Goal: Task Accomplishment & Management: Complete application form

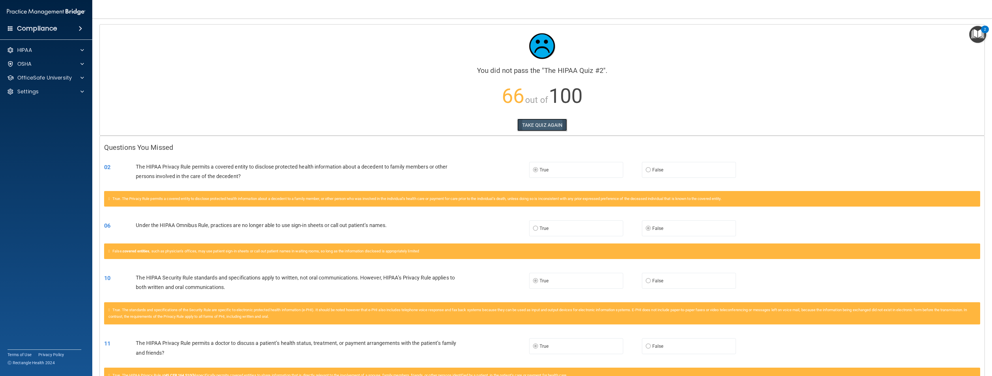
click at [529, 126] on button "TAKE QUIZ AGAIN" at bounding box center [542, 125] width 50 height 13
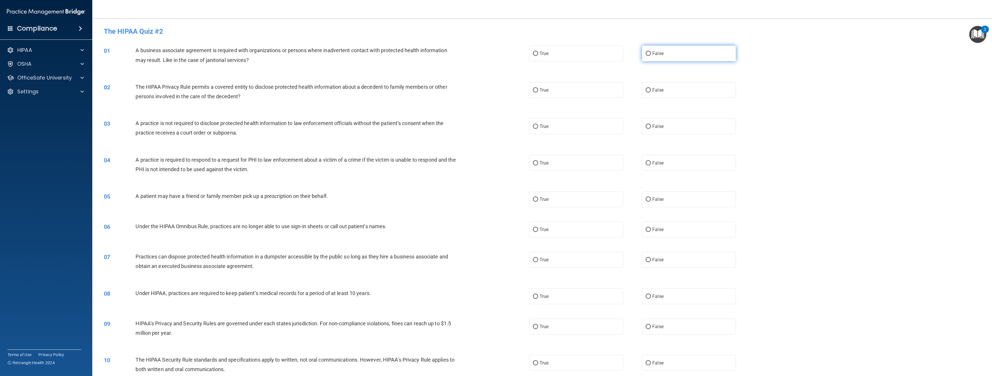
click at [664, 50] on label "False" at bounding box center [689, 54] width 94 height 16
click at [651, 52] on input "False" at bounding box center [648, 54] width 5 height 4
radio input "true"
click at [578, 51] on label "True" at bounding box center [576, 54] width 94 height 16
click at [538, 52] on input "True" at bounding box center [535, 54] width 5 height 4
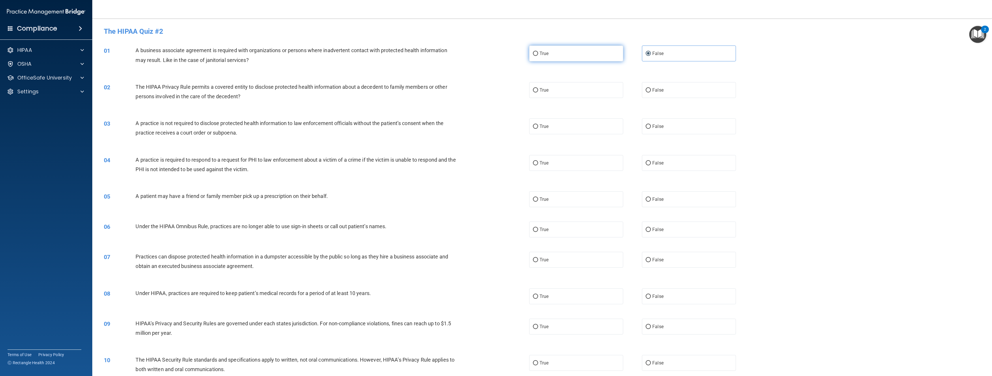
radio input "true"
radio input "false"
click at [558, 88] on label "True" at bounding box center [576, 90] width 94 height 16
click at [538, 88] on input "True" at bounding box center [535, 90] width 5 height 4
radio input "true"
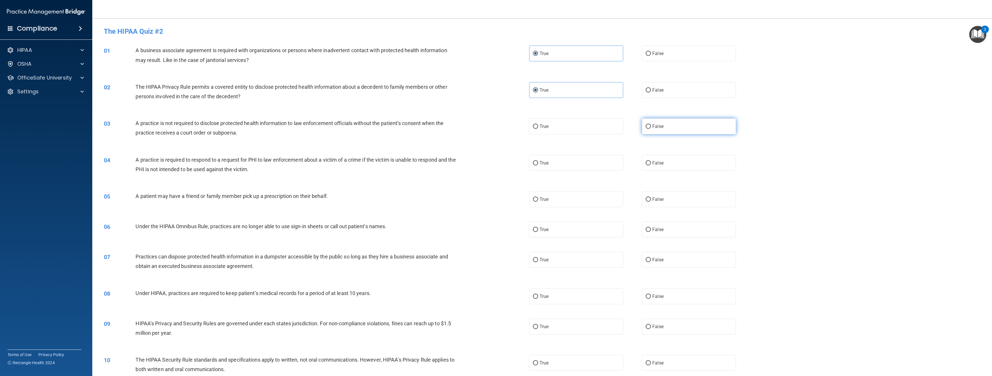
click at [652, 124] on span "False" at bounding box center [657, 126] width 11 height 5
click at [651, 125] on input "False" at bounding box center [648, 127] width 5 height 4
radio input "true"
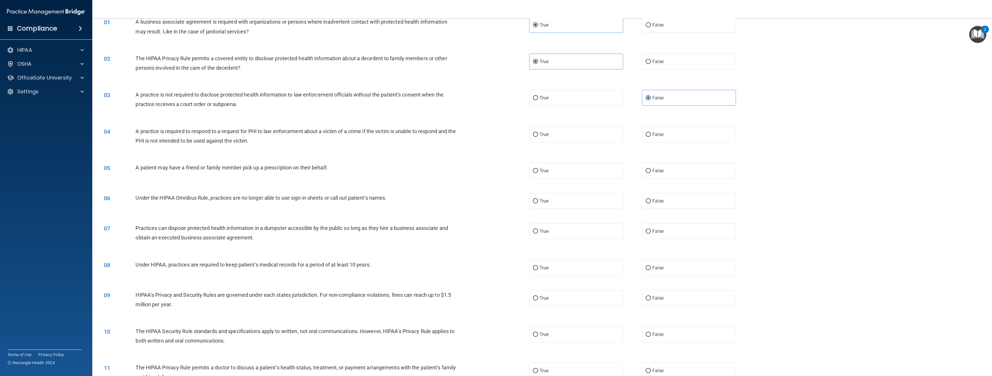
scroll to position [29, 0]
click at [533, 133] on input "True" at bounding box center [535, 134] width 5 height 4
radio input "true"
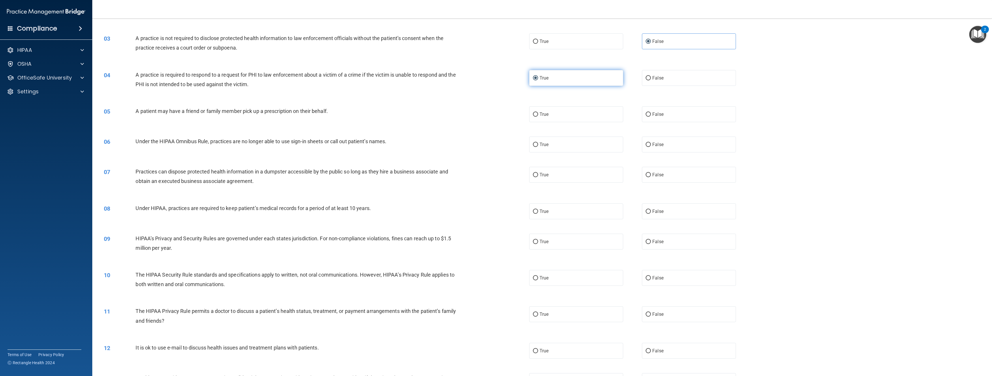
scroll to position [87, 0]
click at [654, 141] on span "False" at bounding box center [657, 142] width 11 height 5
click at [651, 141] on input "False" at bounding box center [648, 143] width 5 height 4
radio input "true"
click at [553, 117] on label "True" at bounding box center [576, 113] width 94 height 16
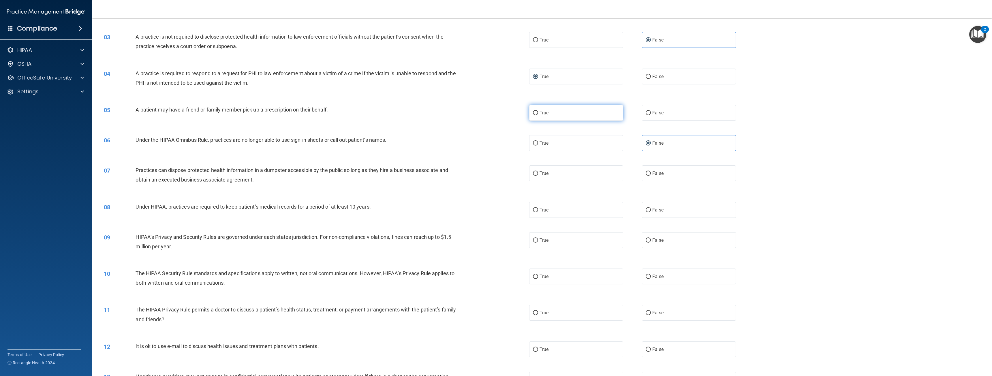
click at [538, 115] on input "True" at bounding box center [535, 113] width 5 height 4
radio input "true"
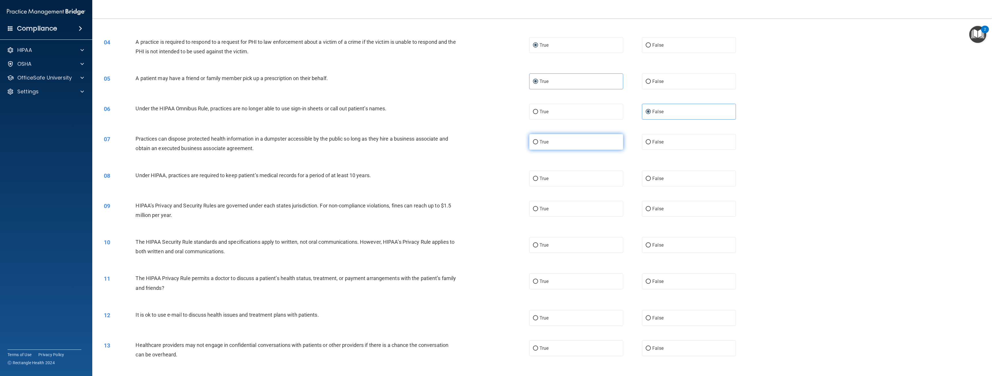
scroll to position [144, 0]
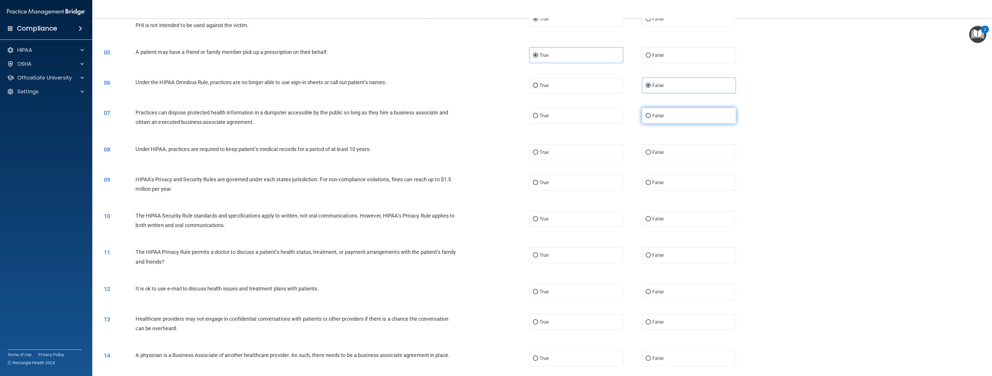
click at [667, 113] on label "False" at bounding box center [689, 116] width 94 height 16
click at [651, 114] on input "False" at bounding box center [648, 116] width 5 height 4
radio input "true"
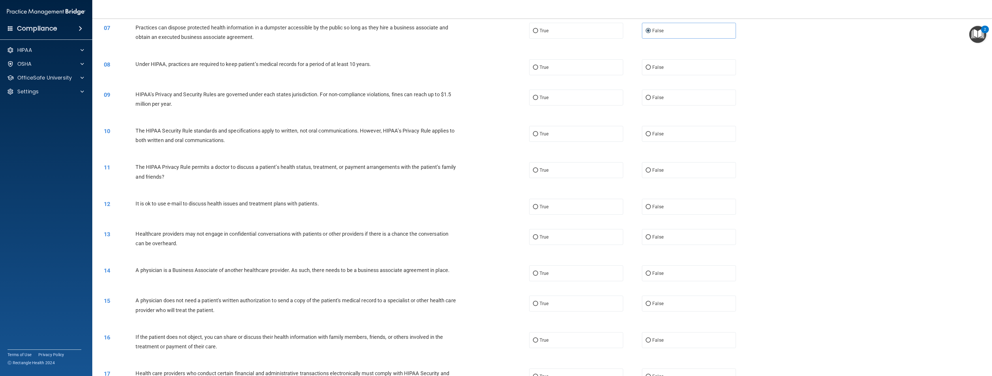
scroll to position [231, 0]
click at [550, 130] on label "True" at bounding box center [576, 133] width 94 height 16
click at [538, 131] on input "True" at bounding box center [535, 133] width 5 height 4
radio input "true"
click at [544, 168] on span "True" at bounding box center [544, 168] width 9 height 5
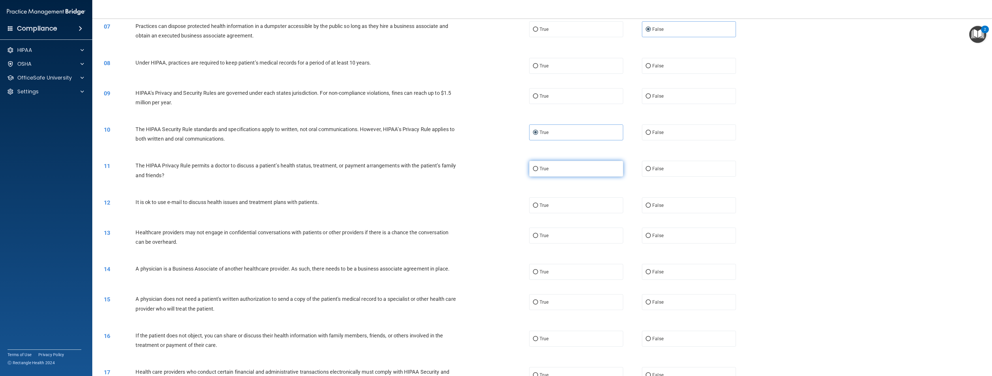
click at [538, 168] on input "True" at bounding box center [535, 169] width 5 height 4
radio input "true"
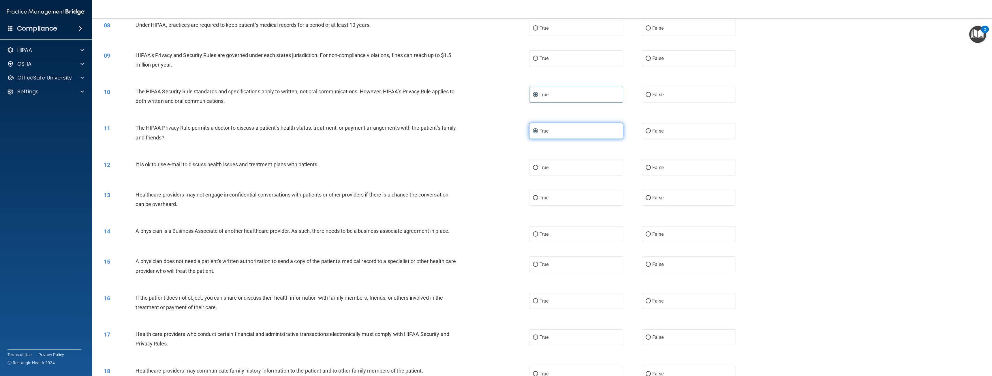
scroll to position [288, 0]
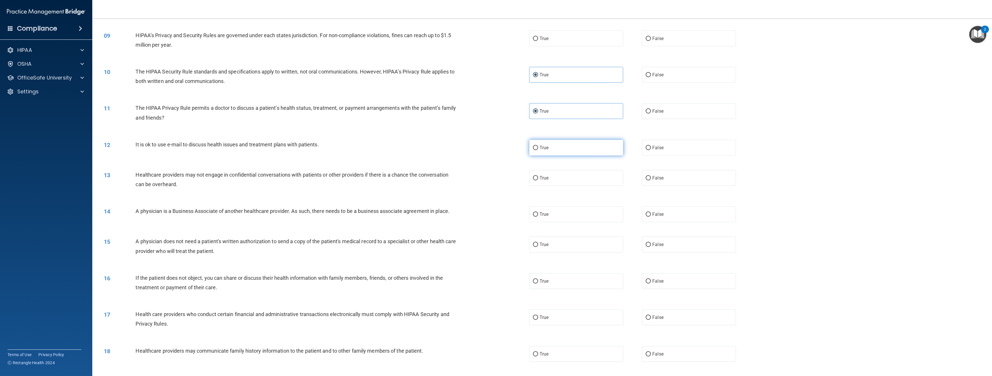
click at [559, 144] on label "True" at bounding box center [576, 148] width 94 height 16
click at [538, 146] on input "True" at bounding box center [535, 148] width 5 height 4
radio input "true"
click at [649, 178] on label "False" at bounding box center [689, 178] width 94 height 16
click at [649, 178] on input "False" at bounding box center [648, 178] width 5 height 4
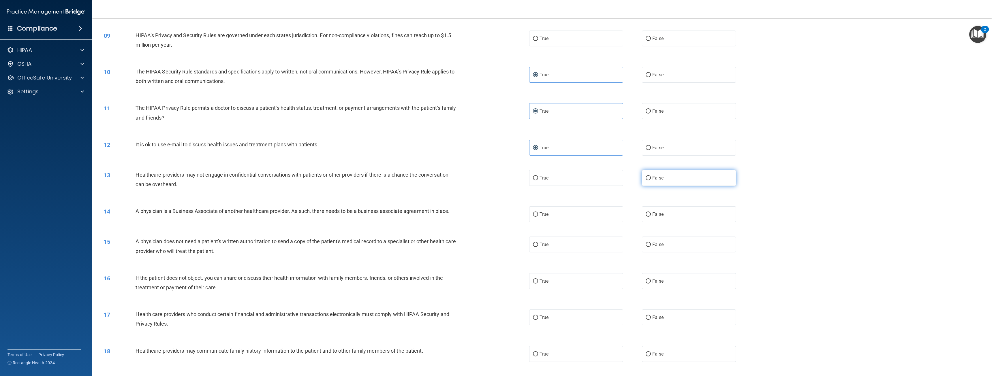
radio input "true"
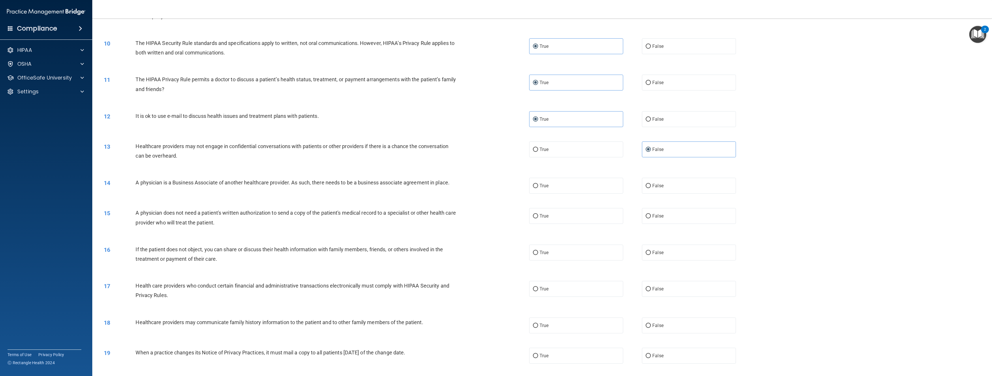
scroll to position [317, 0]
click at [655, 183] on span "False" at bounding box center [657, 185] width 11 height 5
click at [651, 184] on input "False" at bounding box center [648, 186] width 5 height 4
radio input "true"
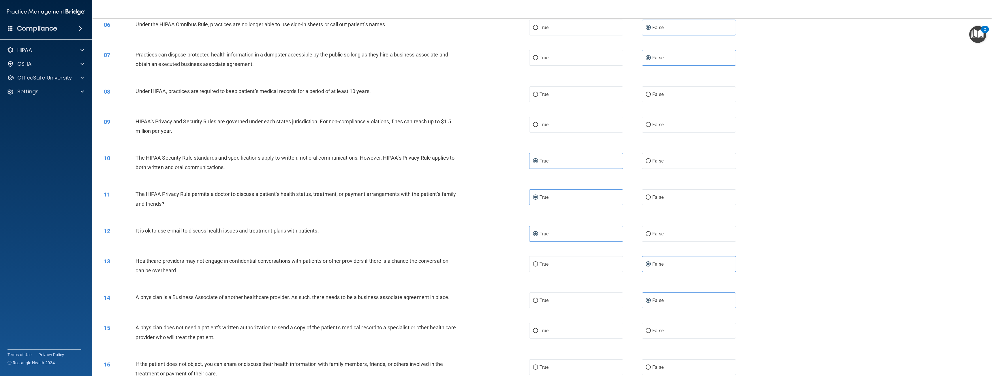
scroll to position [202, 0]
click at [646, 97] on input "False" at bounding box center [648, 95] width 5 height 4
radio input "true"
click at [670, 128] on label "False" at bounding box center [689, 125] width 94 height 16
click at [651, 127] on input "False" at bounding box center [648, 125] width 5 height 4
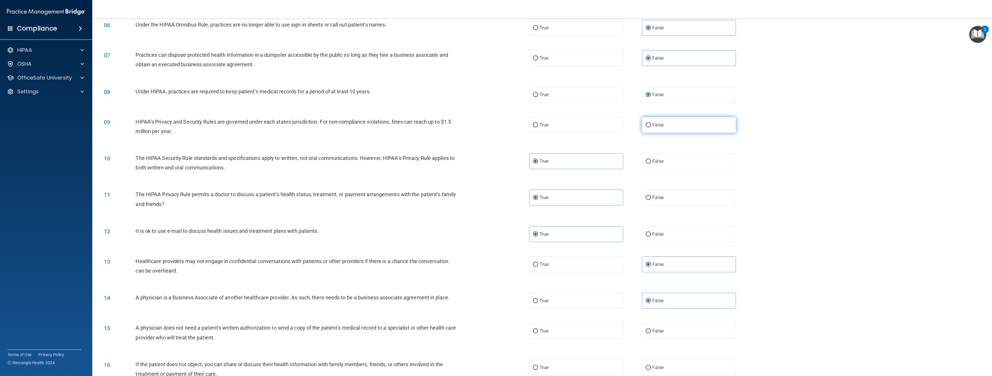
radio input "true"
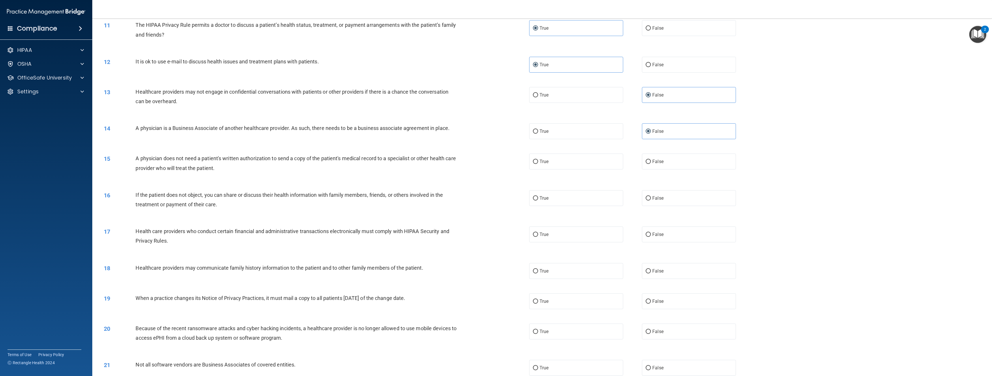
scroll to position [404, 0]
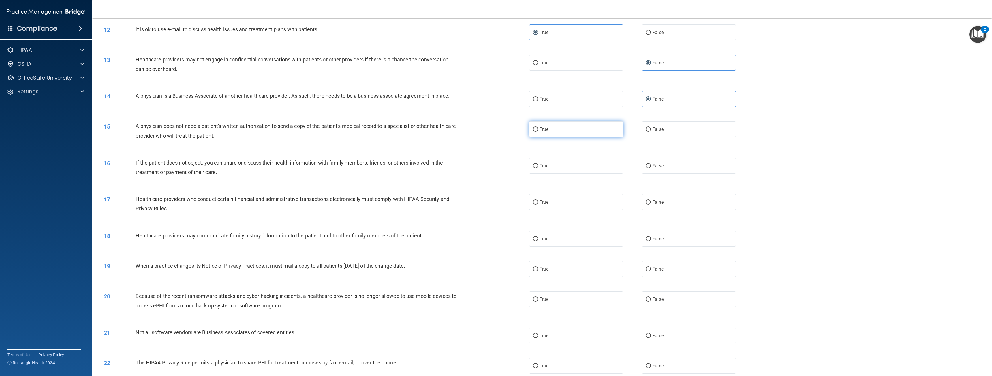
click at [571, 134] on label "True" at bounding box center [576, 129] width 94 height 16
click at [538, 132] on input "True" at bounding box center [535, 129] width 5 height 4
radio input "true"
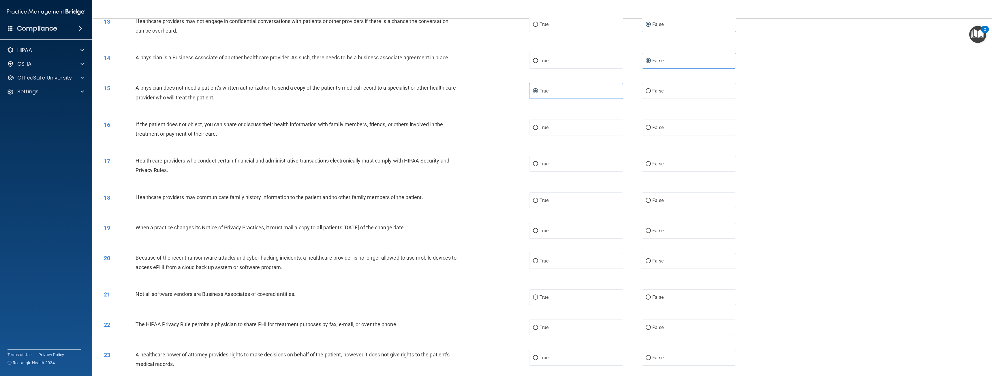
scroll to position [461, 0]
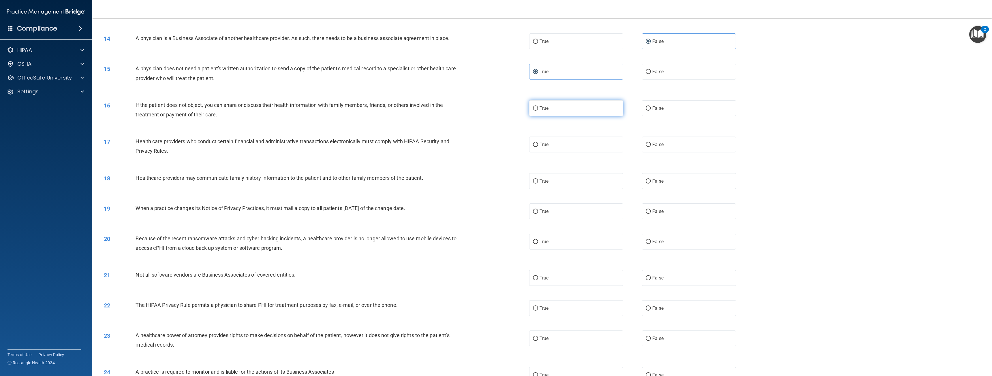
click at [554, 104] on label "True" at bounding box center [576, 108] width 94 height 16
click at [538, 106] on input "True" at bounding box center [535, 108] width 5 height 4
radio input "true"
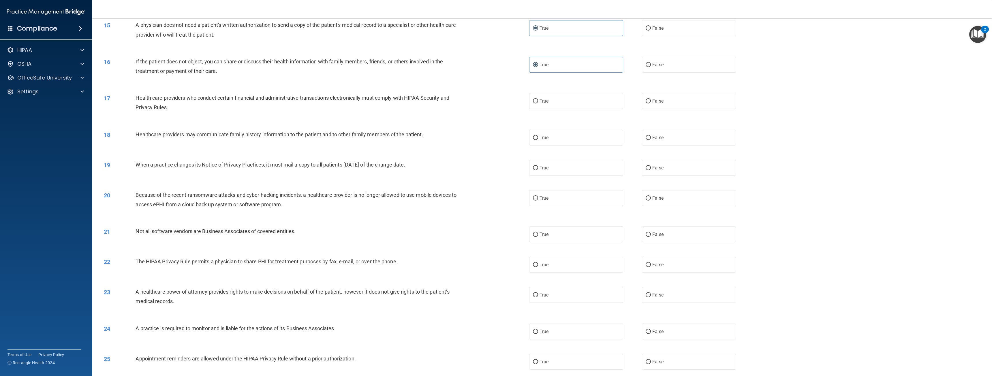
scroll to position [519, 0]
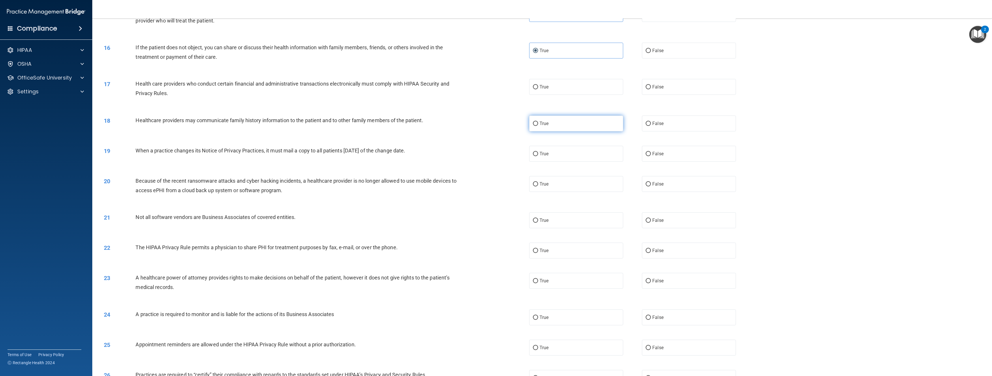
click at [545, 122] on span "True" at bounding box center [544, 123] width 9 height 5
click at [538, 122] on input "True" at bounding box center [535, 124] width 5 height 4
radio input "true"
click at [655, 157] on label "False" at bounding box center [689, 154] width 94 height 16
click at [651, 156] on input "False" at bounding box center [648, 154] width 5 height 4
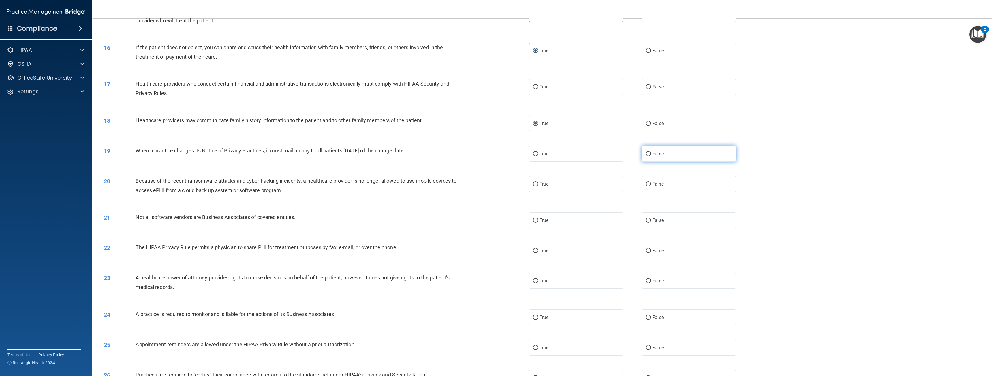
radio input "true"
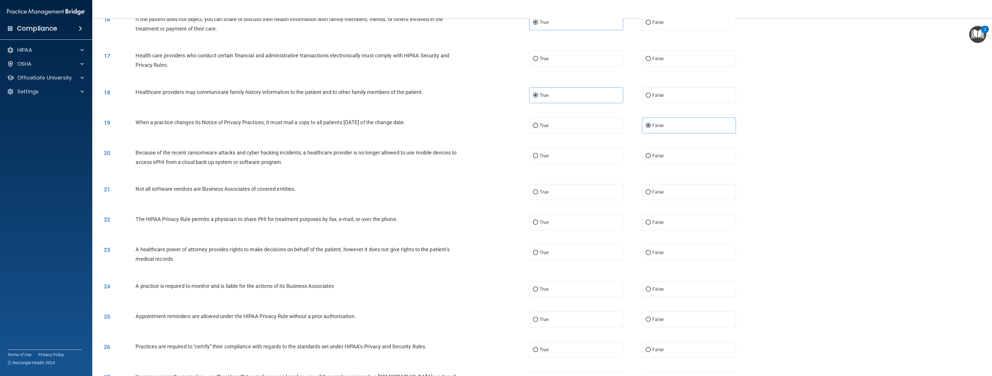
scroll to position [548, 0]
click at [655, 156] on span "False" at bounding box center [657, 155] width 11 height 5
click at [651, 156] on input "False" at bounding box center [648, 155] width 5 height 4
radio input "true"
click at [530, 190] on label "True" at bounding box center [576, 192] width 94 height 16
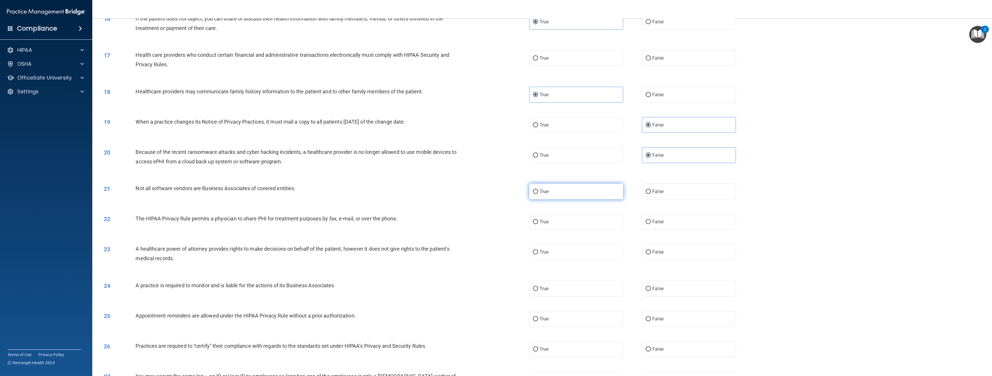
click at [533, 190] on input "True" at bounding box center [535, 192] width 5 height 4
radio input "true"
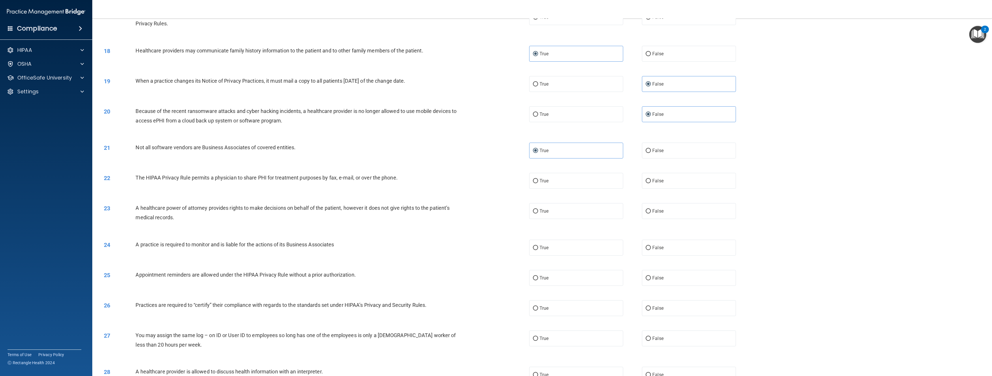
scroll to position [606, 0]
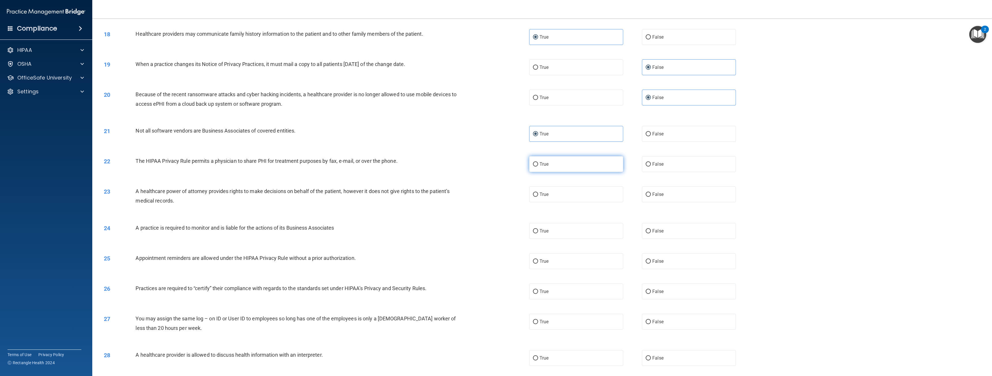
click at [543, 162] on span "True" at bounding box center [544, 164] width 9 height 5
click at [538, 162] on input "True" at bounding box center [535, 164] width 5 height 4
radio input "true"
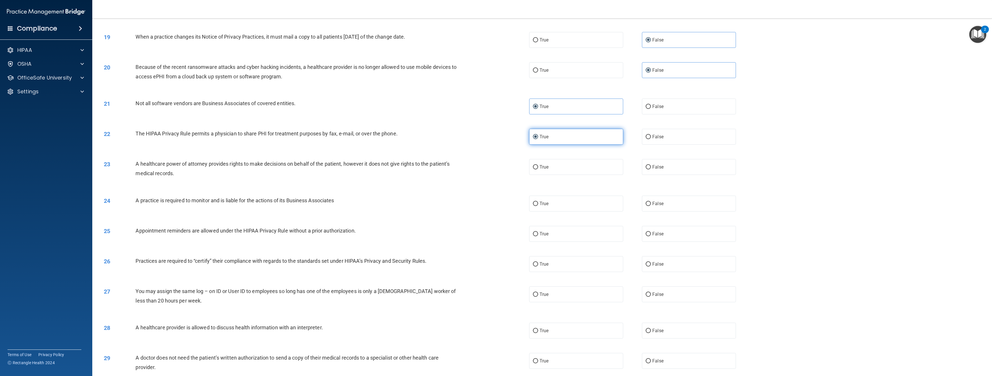
scroll to position [635, 0]
click at [646, 167] on input "False" at bounding box center [648, 166] width 5 height 4
radio input "true"
click at [547, 197] on label "True" at bounding box center [576, 202] width 94 height 16
click at [538, 200] on input "True" at bounding box center [535, 202] width 5 height 4
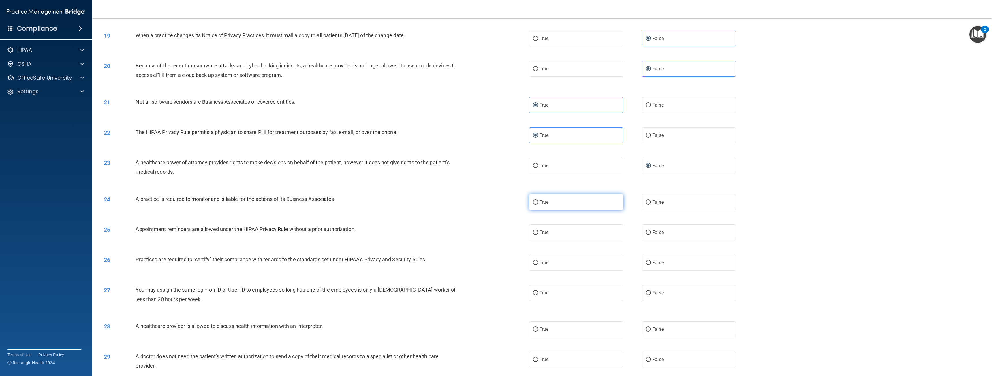
radio input "true"
click at [650, 198] on label "False" at bounding box center [689, 202] width 94 height 16
click at [650, 200] on input "False" at bounding box center [648, 202] width 5 height 4
radio input "true"
radio input "false"
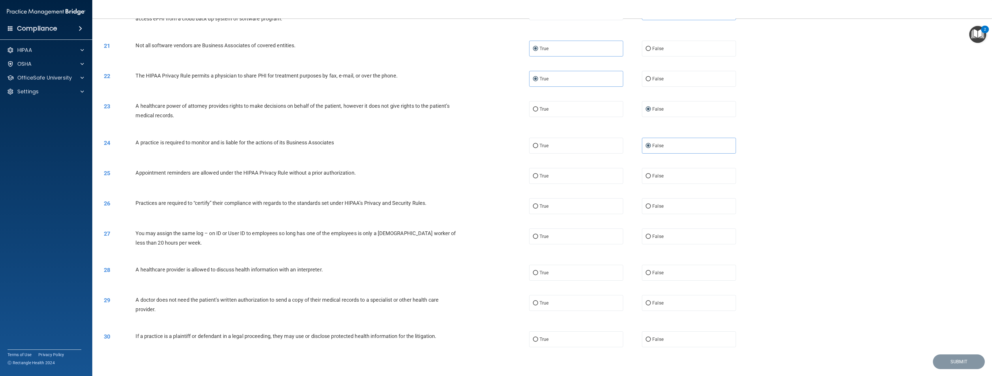
scroll to position [692, 0]
click at [544, 174] on span "True" at bounding box center [544, 174] width 9 height 5
click at [538, 174] on input "True" at bounding box center [535, 175] width 5 height 4
radio input "true"
click at [666, 204] on label "False" at bounding box center [689, 205] width 94 height 16
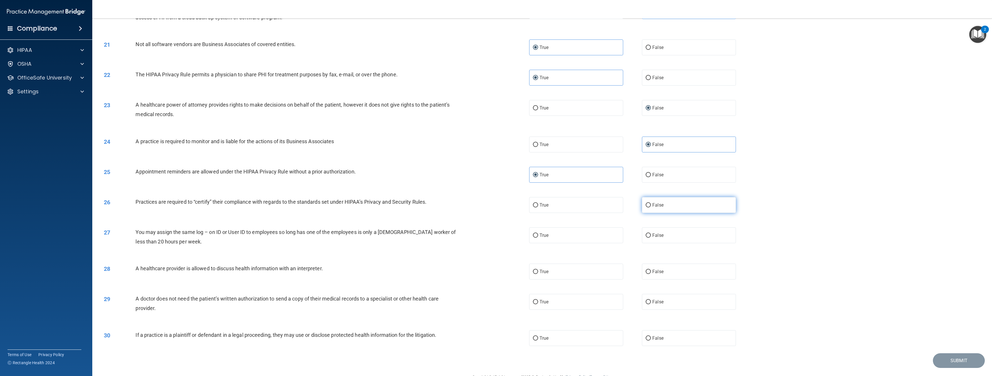
click at [651, 204] on input "False" at bounding box center [648, 205] width 5 height 4
radio input "true"
click at [660, 238] on span "False" at bounding box center [657, 235] width 11 height 5
click at [651, 238] on input "False" at bounding box center [648, 236] width 5 height 4
radio input "true"
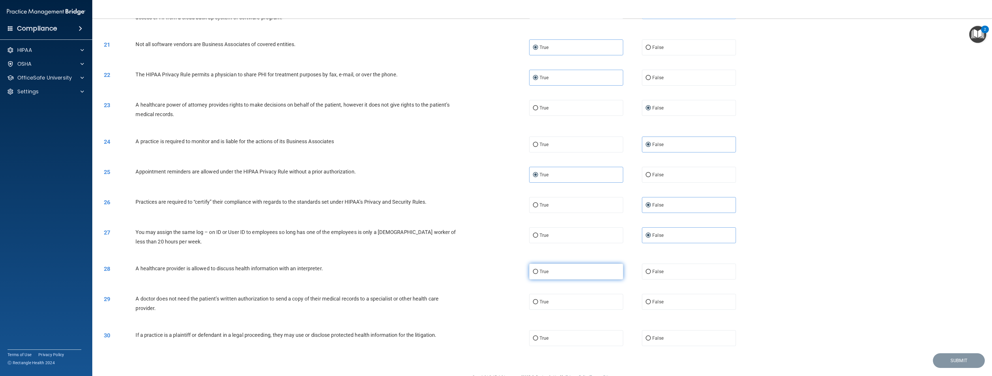
click at [614, 272] on label "True" at bounding box center [576, 272] width 94 height 16
click at [538, 272] on input "True" at bounding box center [535, 272] width 5 height 4
radio input "true"
click at [623, 300] on div "True False" at bounding box center [642, 302] width 226 height 16
click at [607, 304] on label "True" at bounding box center [576, 302] width 94 height 16
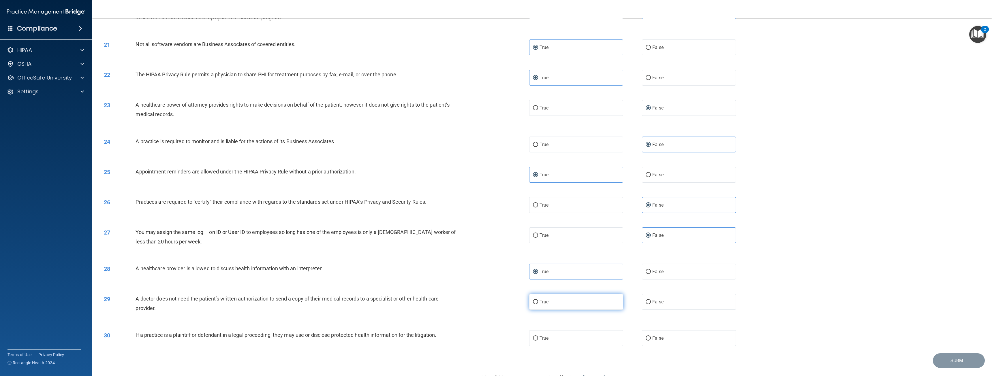
click at [538, 304] on input "True" at bounding box center [535, 302] width 5 height 4
radio input "true"
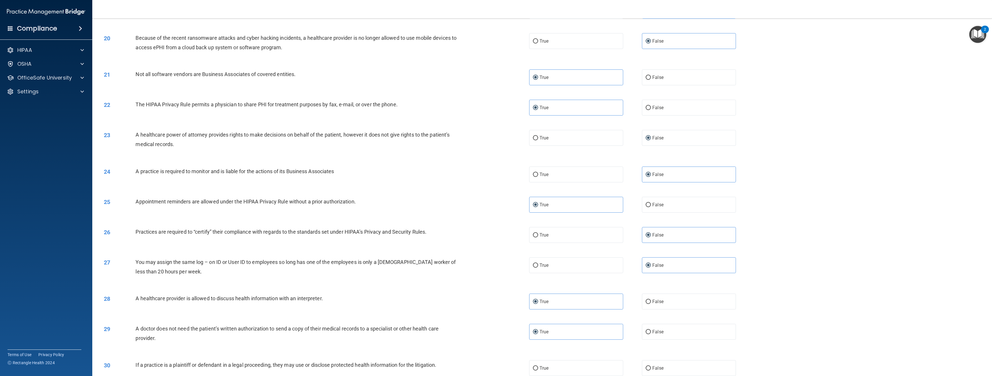
scroll to position [707, 0]
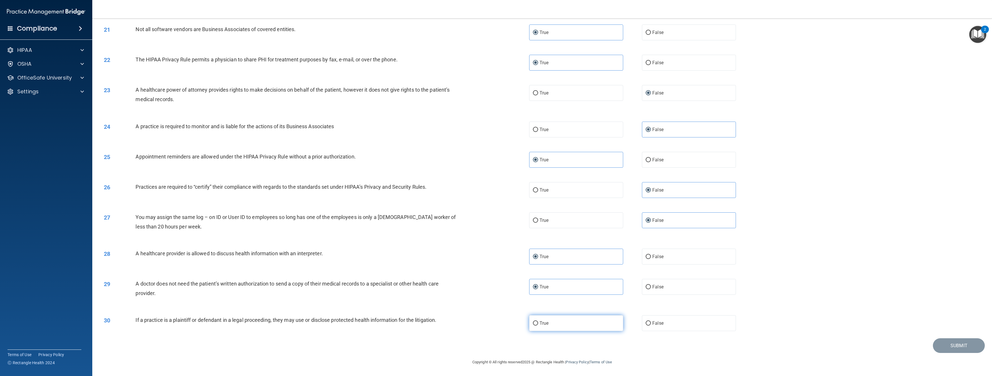
click at [555, 324] on label "True" at bounding box center [576, 324] width 94 height 16
click at [538, 324] on input "True" at bounding box center [535, 324] width 5 height 4
radio input "true"
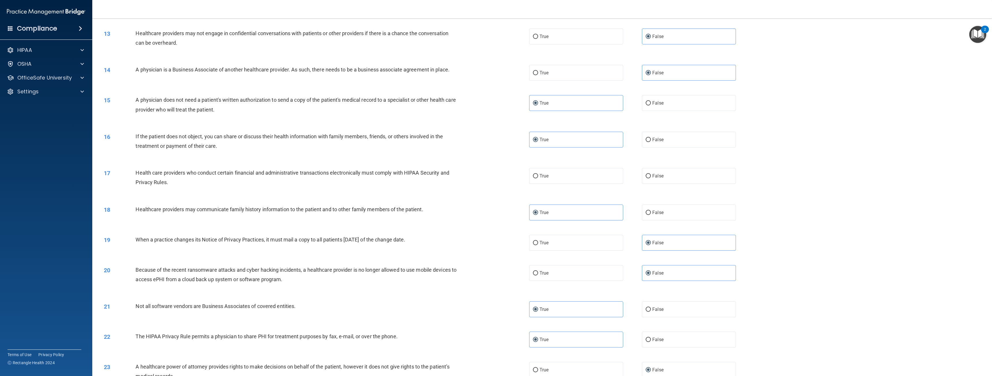
scroll to position [390, 0]
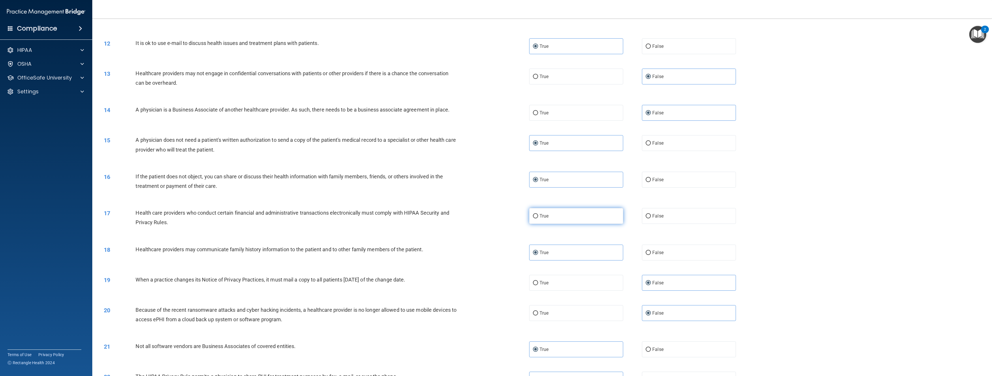
click at [545, 214] on span "True" at bounding box center [544, 215] width 9 height 5
click at [538, 214] on input "True" at bounding box center [535, 216] width 5 height 4
radio input "true"
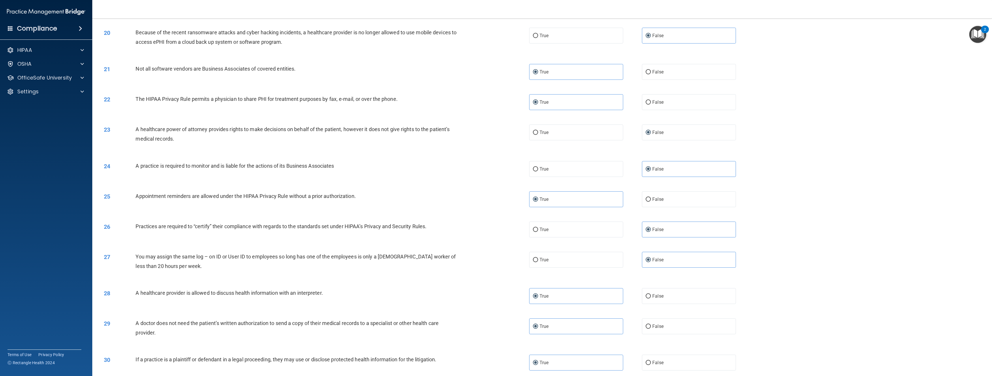
scroll to position [707, 0]
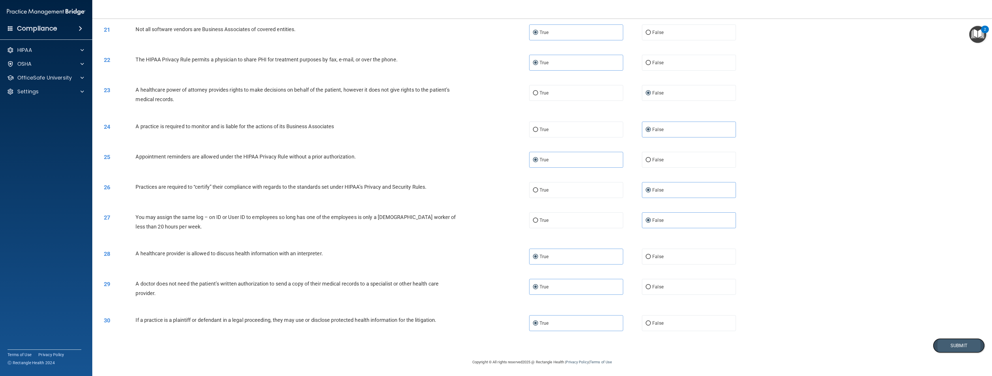
click at [970, 346] on button "Submit" at bounding box center [959, 346] width 52 height 15
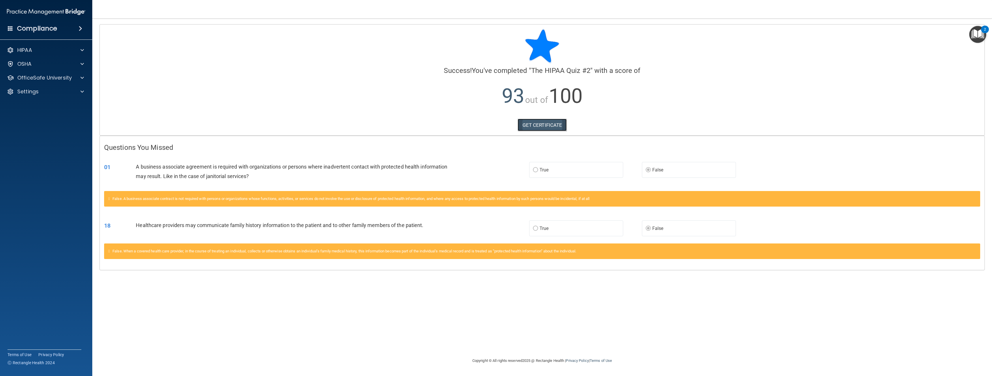
click at [549, 125] on link "GET CERTIFICATE" at bounding box center [542, 125] width 49 height 13
click at [84, 77] on span at bounding box center [81, 77] width 3 height 7
click at [38, 90] on p "HIPAA Training" at bounding box center [28, 92] width 48 height 6
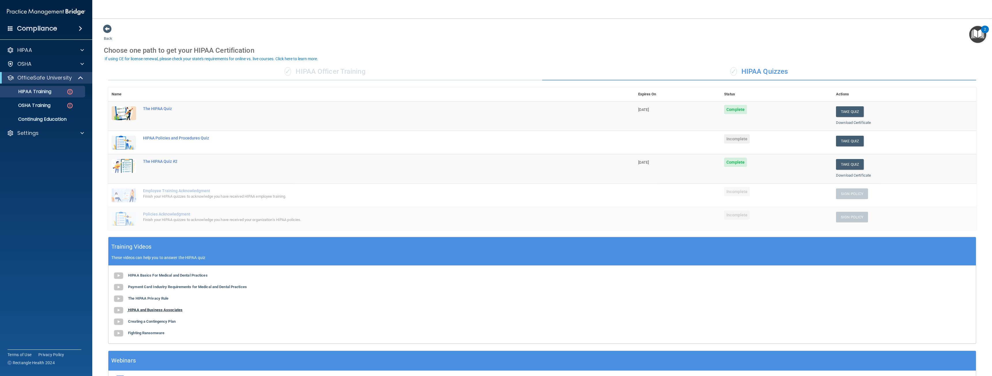
click at [168, 309] on b "HIPAA and Business Associates" at bounding box center [155, 310] width 55 height 4
click at [168, 321] on b "Creating a Contingency Plan" at bounding box center [152, 322] width 48 height 4
click at [146, 334] on b "Fighting Ransomware" at bounding box center [146, 333] width 36 height 4
click at [187, 140] on div "HIPAA Policies and Procedures Quiz" at bounding box center [374, 138] width 463 height 5
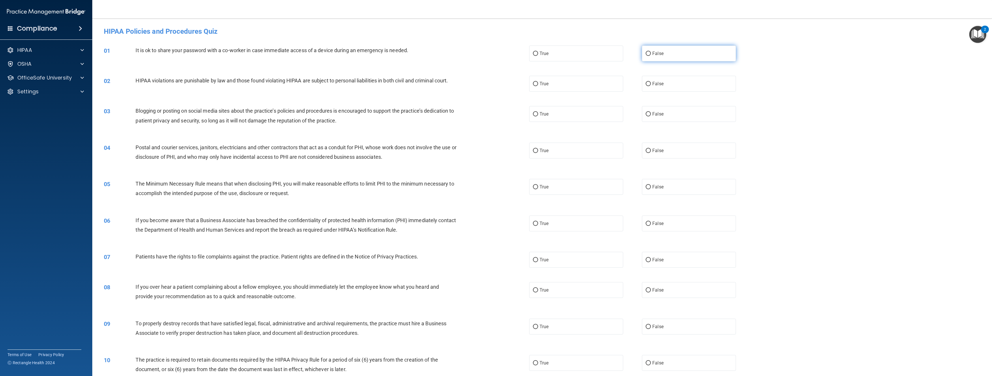
click at [665, 54] on label "False" at bounding box center [689, 54] width 94 height 16
click at [651, 54] on input "False" at bounding box center [648, 54] width 5 height 4
radio input "true"
click at [572, 88] on label "True" at bounding box center [576, 84] width 94 height 16
click at [538, 86] on input "True" at bounding box center [535, 84] width 5 height 4
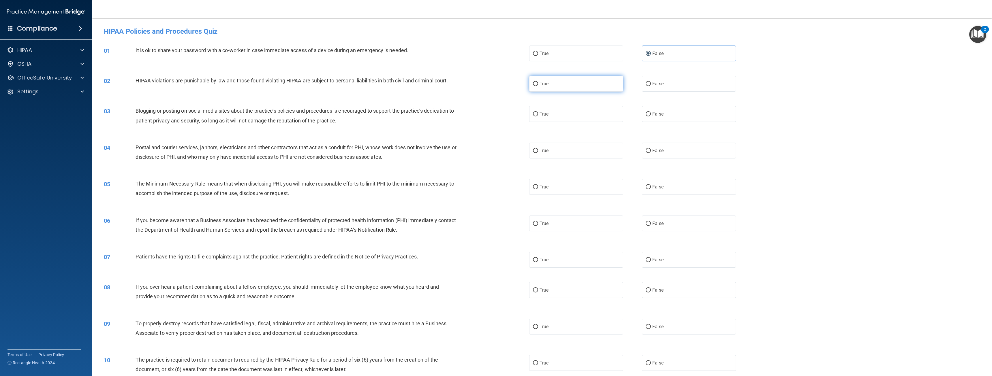
radio input "true"
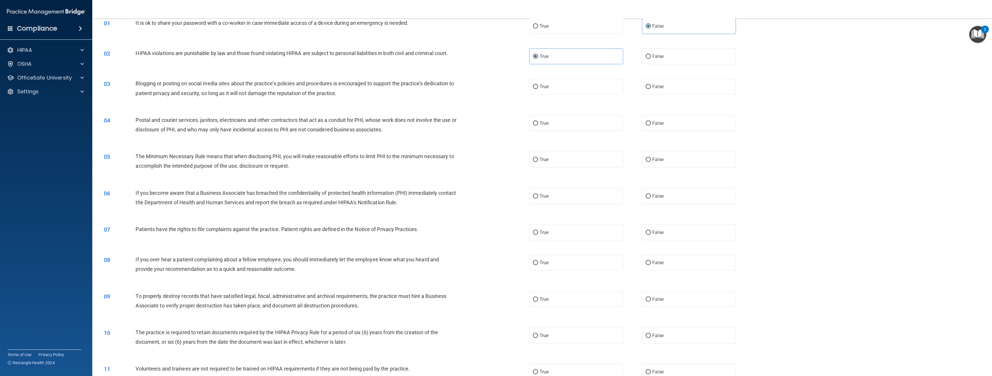
scroll to position [29, 0]
click at [552, 88] on label "True" at bounding box center [576, 85] width 94 height 16
click at [538, 88] on input "True" at bounding box center [535, 85] width 5 height 4
radio input "true"
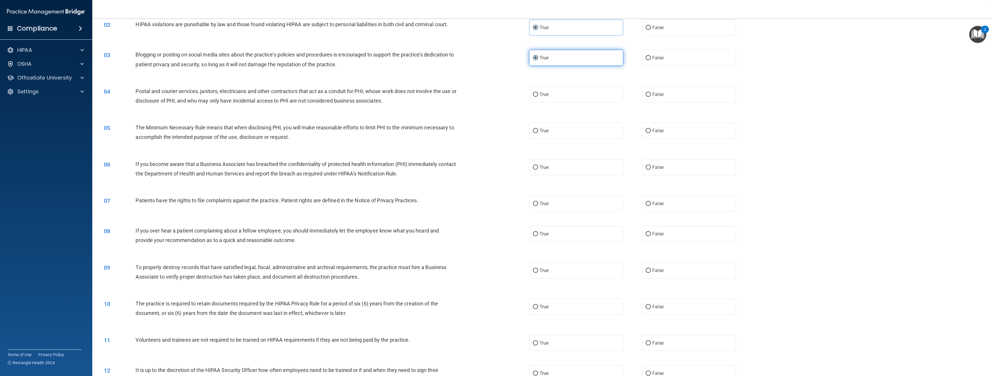
scroll to position [58, 0]
click at [537, 96] on label "True" at bounding box center [576, 93] width 94 height 16
click at [537, 95] on input "True" at bounding box center [535, 93] width 5 height 4
radio input "true"
click at [534, 129] on input "True" at bounding box center [535, 129] width 5 height 4
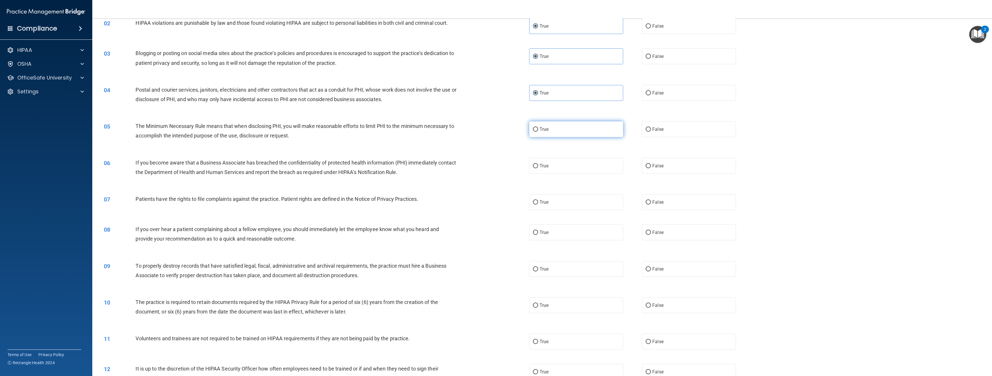
radio input "true"
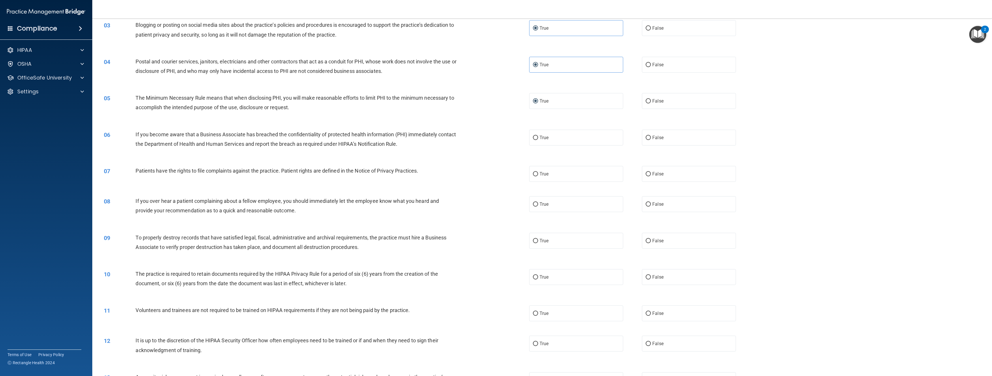
scroll to position [87, 0]
click at [541, 139] on span "True" at bounding box center [544, 136] width 9 height 5
click at [538, 139] on input "True" at bounding box center [535, 137] width 5 height 4
radio input "true"
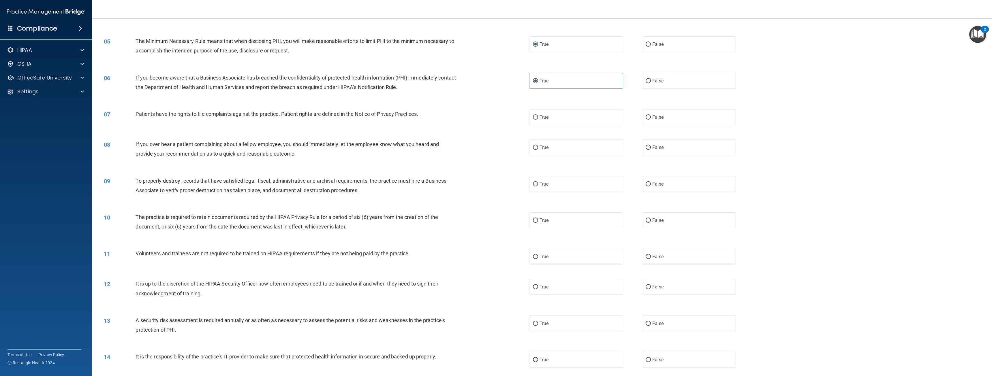
scroll to position [144, 0]
click at [545, 117] on span "True" at bounding box center [544, 115] width 9 height 5
click at [538, 117] on input "True" at bounding box center [535, 116] width 5 height 4
radio input "true"
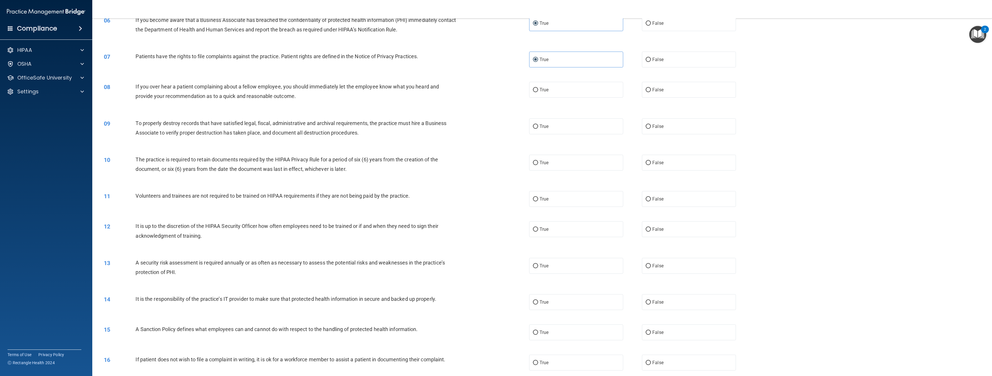
scroll to position [202, 0]
click at [655, 84] on label "False" at bounding box center [689, 88] width 94 height 16
click at [651, 87] on input "False" at bounding box center [648, 89] width 5 height 4
radio input "true"
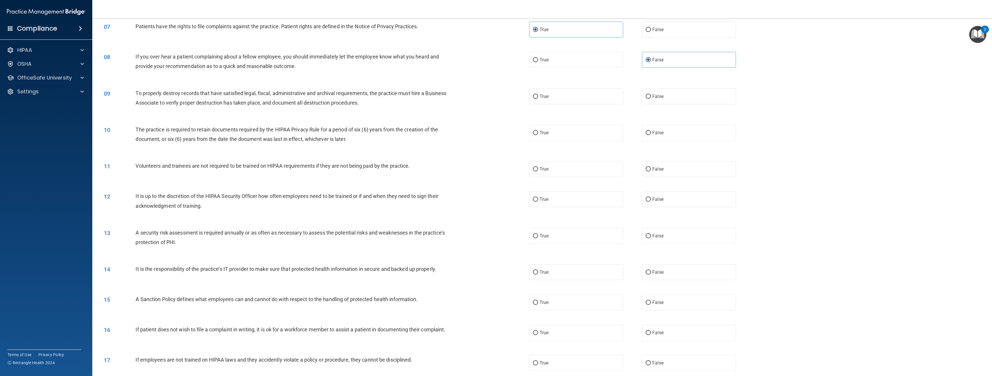
scroll to position [231, 0]
click at [657, 170] on span "False" at bounding box center [657, 168] width 11 height 5
click at [651, 170] on input "False" at bounding box center [648, 169] width 5 height 4
radio input "true"
click at [566, 131] on label "True" at bounding box center [576, 133] width 94 height 16
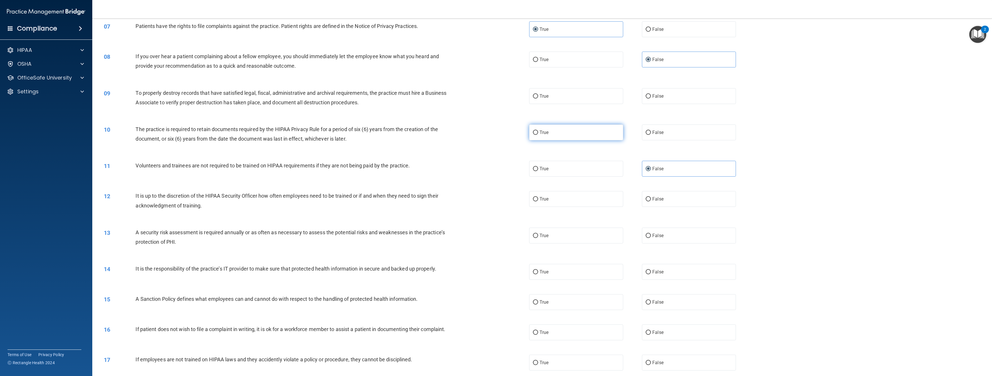
click at [538, 131] on input "True" at bounding box center [535, 133] width 5 height 4
radio input "true"
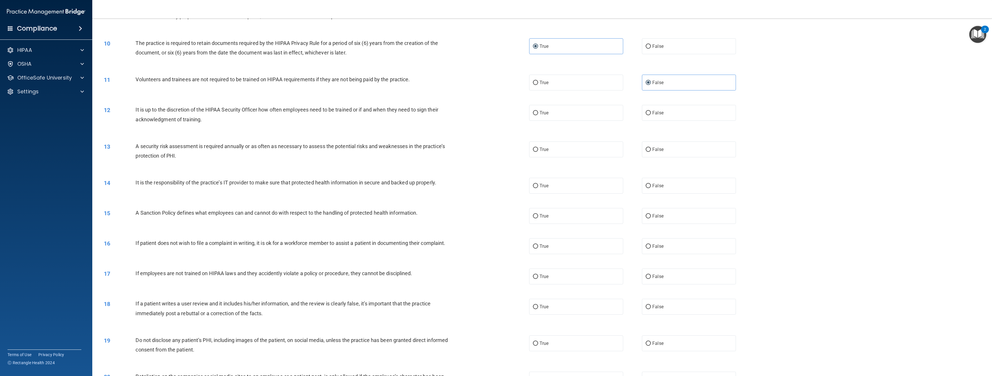
scroll to position [317, 0]
click at [544, 184] on span "True" at bounding box center [544, 185] width 9 height 5
click at [538, 184] on input "True" at bounding box center [535, 186] width 5 height 4
radio input "true"
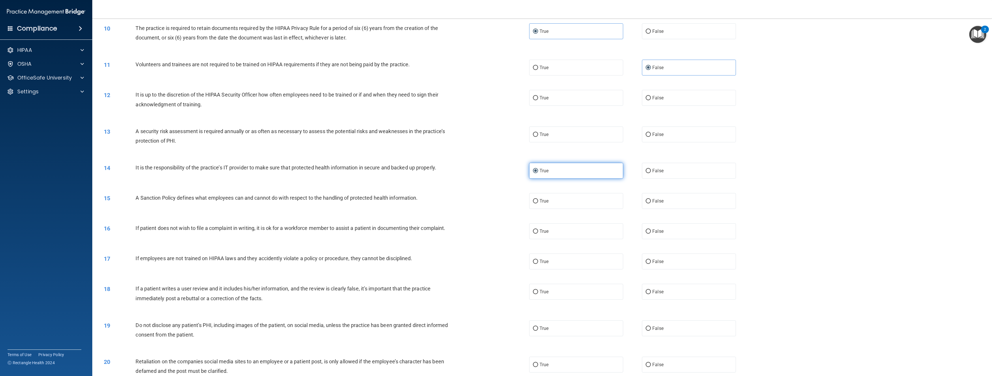
scroll to position [346, 0]
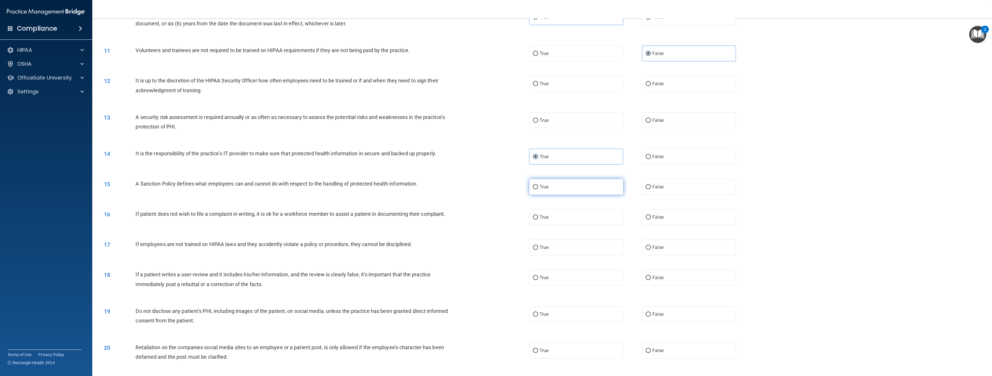
click at [549, 194] on label "True" at bounding box center [576, 187] width 94 height 16
click at [538, 189] on input "True" at bounding box center [535, 187] width 5 height 4
radio input "true"
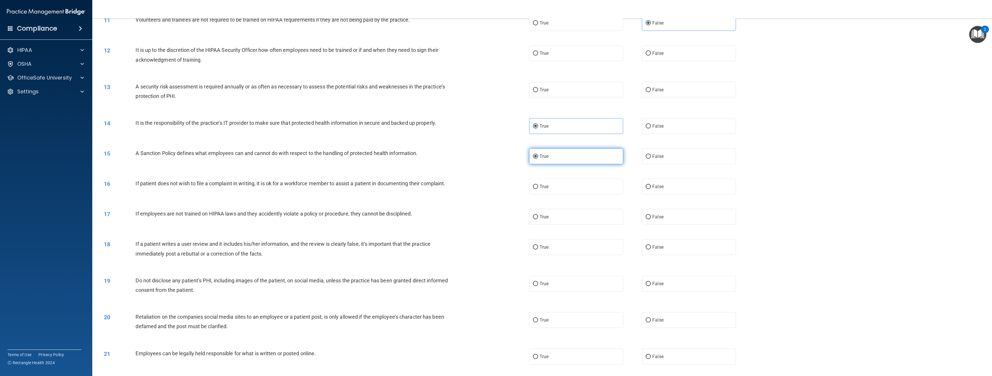
scroll to position [404, 0]
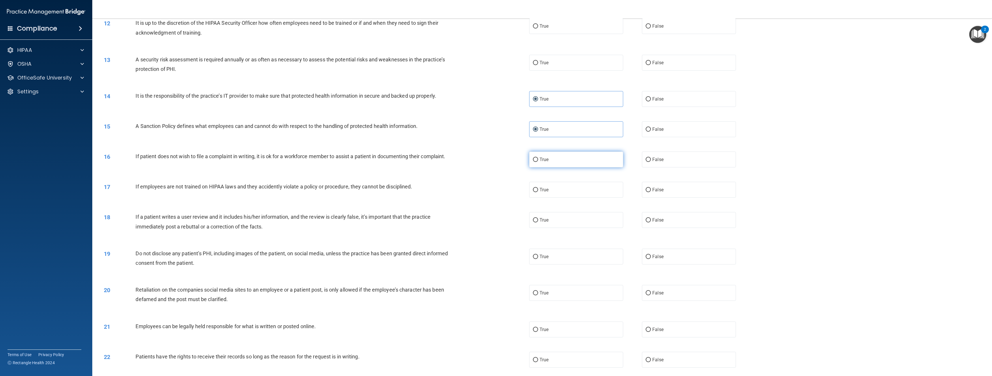
click at [546, 159] on span "True" at bounding box center [544, 159] width 9 height 5
click at [538, 159] on input "True" at bounding box center [535, 160] width 5 height 4
radio input "true"
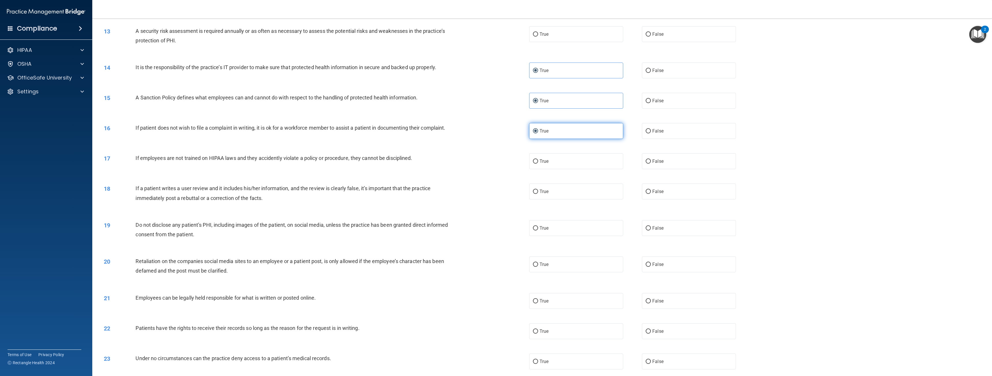
scroll to position [433, 0]
click at [660, 159] on span "False" at bounding box center [657, 160] width 11 height 5
click at [651, 159] on input "False" at bounding box center [648, 161] width 5 height 4
radio input "true"
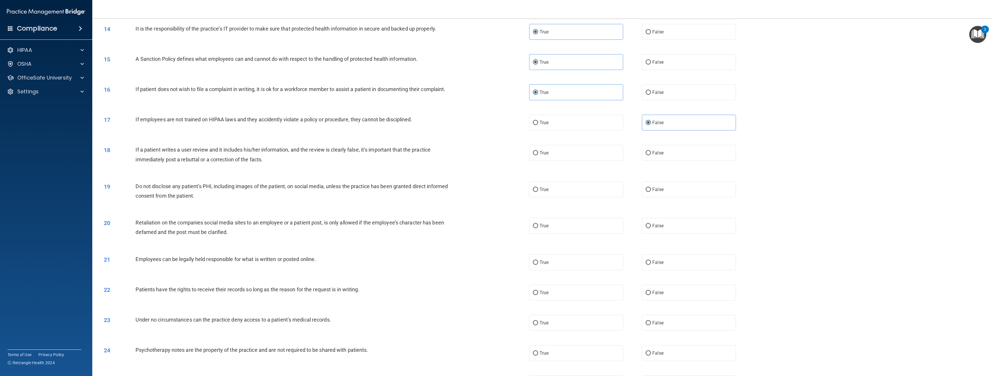
scroll to position [490, 0]
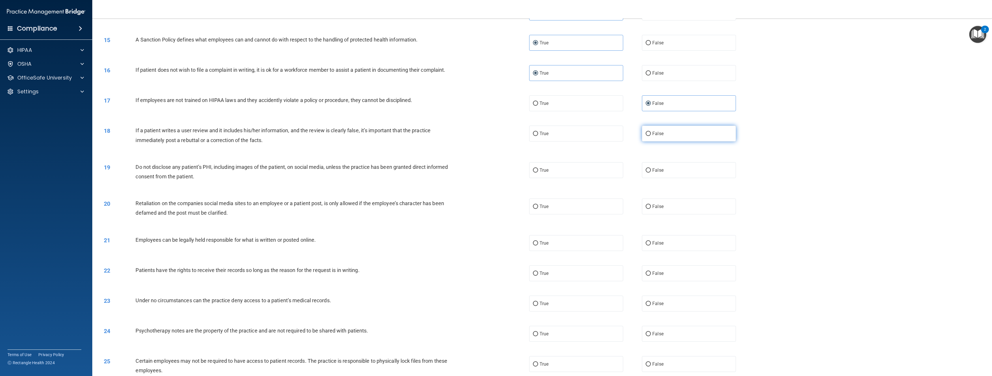
click at [678, 139] on label "False" at bounding box center [689, 134] width 94 height 16
click at [651, 136] on input "False" at bounding box center [648, 134] width 5 height 4
radio input "true"
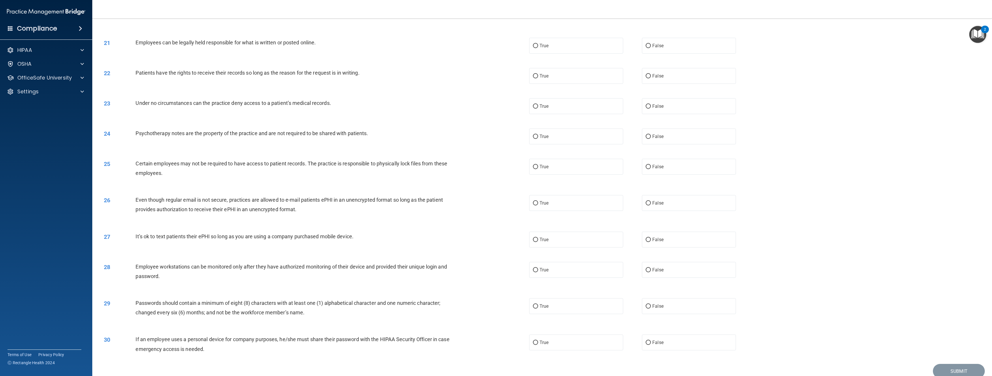
scroll to position [713, 0]
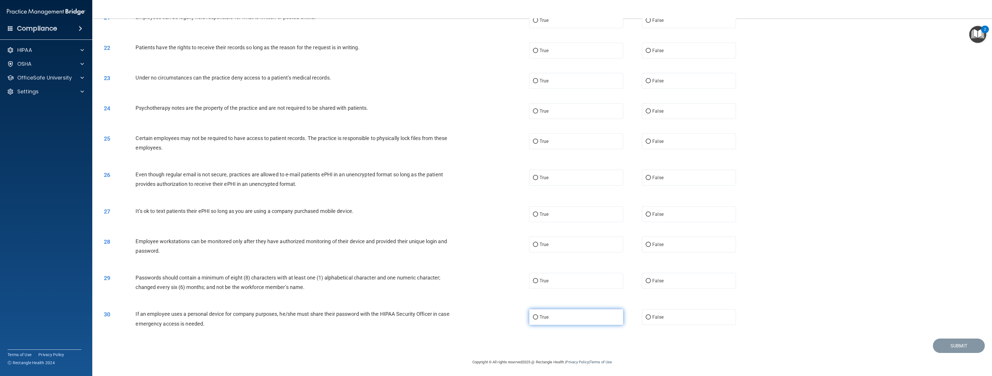
click at [545, 320] on span "True" at bounding box center [544, 317] width 9 height 5
click at [538, 320] on input "True" at bounding box center [535, 318] width 5 height 4
radio input "true"
click at [553, 279] on label "True" at bounding box center [576, 281] width 94 height 16
click at [538, 279] on input "True" at bounding box center [535, 281] width 5 height 4
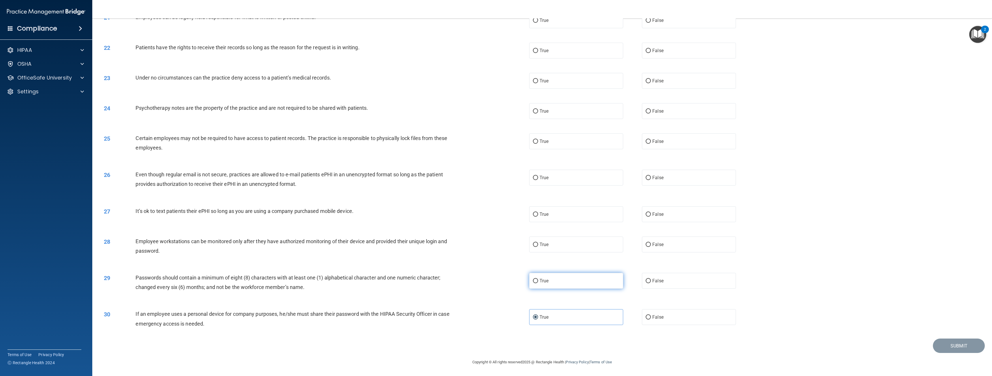
radio input "true"
click at [549, 243] on label "True" at bounding box center [576, 245] width 94 height 16
click at [538, 243] on input "True" at bounding box center [535, 245] width 5 height 4
radio input "true"
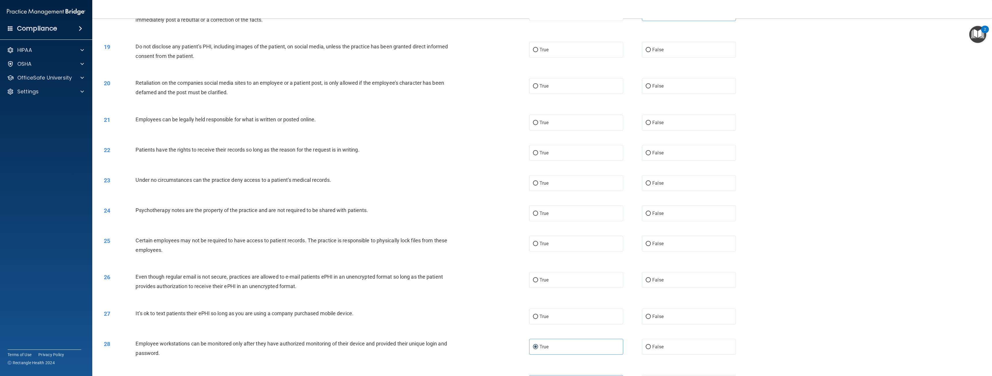
scroll to position [598, 0]
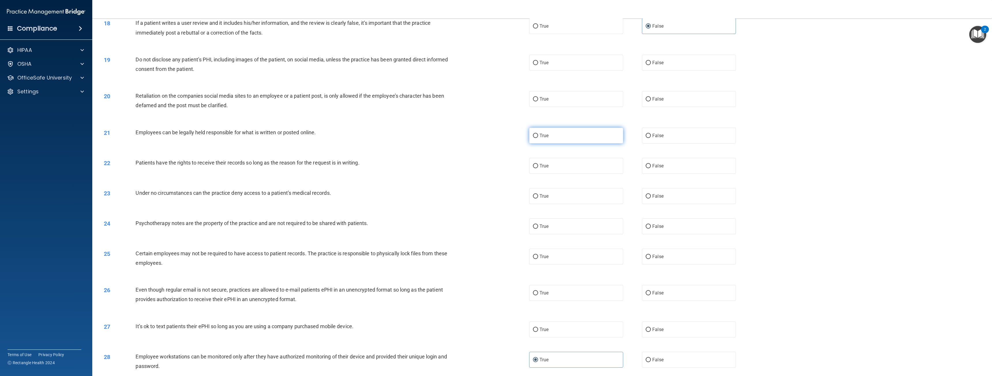
click at [578, 140] on label "True" at bounding box center [576, 136] width 94 height 16
click at [538, 138] on input "True" at bounding box center [535, 136] width 5 height 4
radio input "true"
click at [649, 165] on label "False" at bounding box center [689, 166] width 94 height 16
click at [649, 165] on input "False" at bounding box center [648, 166] width 5 height 4
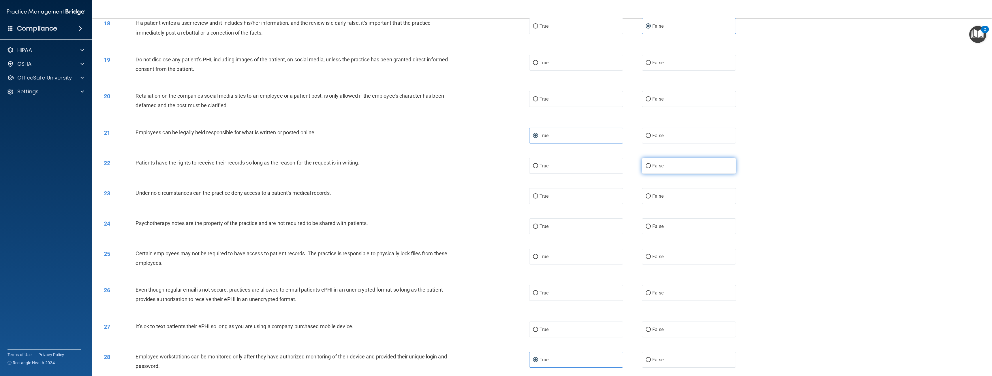
radio input "true"
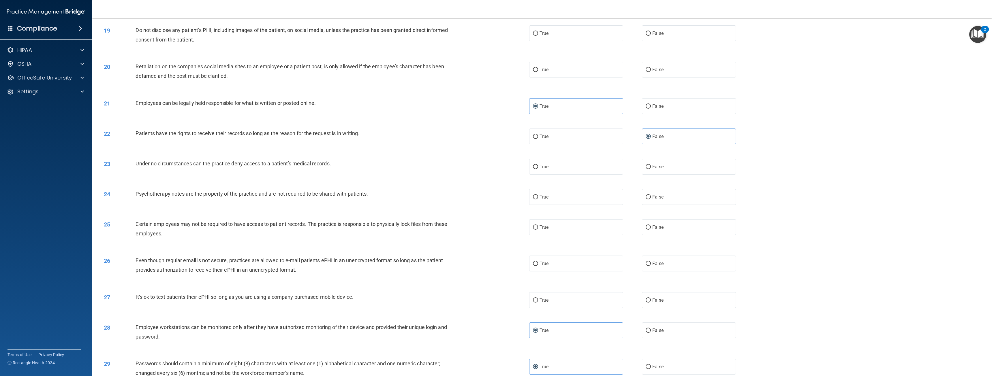
scroll to position [656, 0]
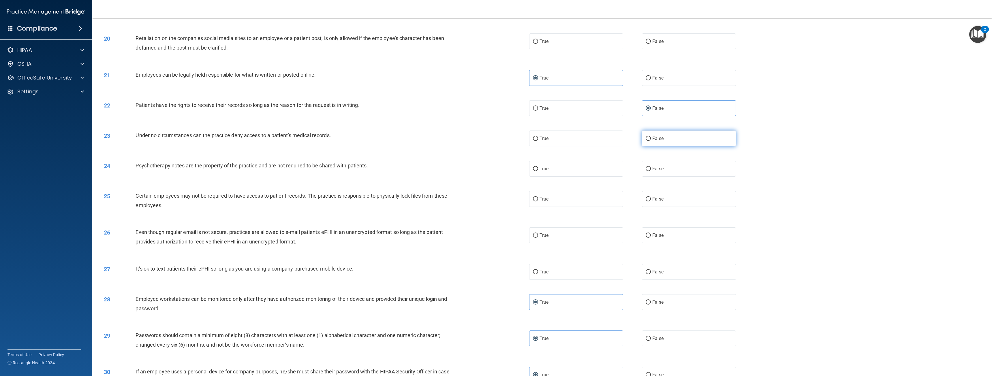
click at [664, 136] on label "False" at bounding box center [689, 139] width 94 height 16
click at [651, 137] on input "False" at bounding box center [648, 139] width 5 height 4
radio input "true"
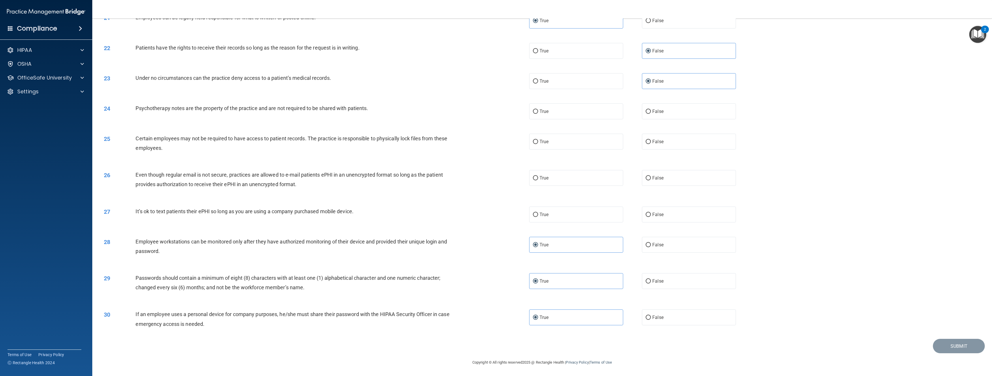
scroll to position [713, 0]
click at [655, 111] on span "False" at bounding box center [657, 110] width 11 height 5
click at [651, 111] on input "False" at bounding box center [648, 111] width 5 height 4
radio input "true"
click at [545, 139] on span "True" at bounding box center [544, 141] width 9 height 5
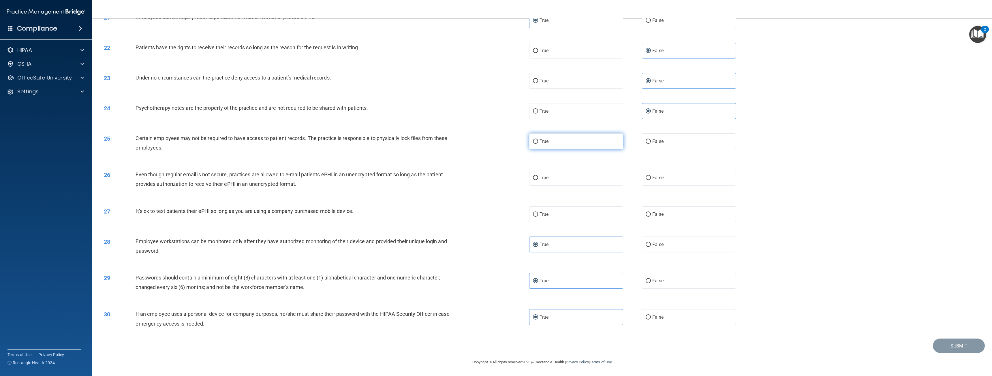
click at [538, 140] on input "True" at bounding box center [535, 142] width 5 height 4
radio input "true"
click at [669, 174] on label "False" at bounding box center [689, 178] width 94 height 16
click at [651, 176] on input "False" at bounding box center [648, 178] width 5 height 4
radio input "true"
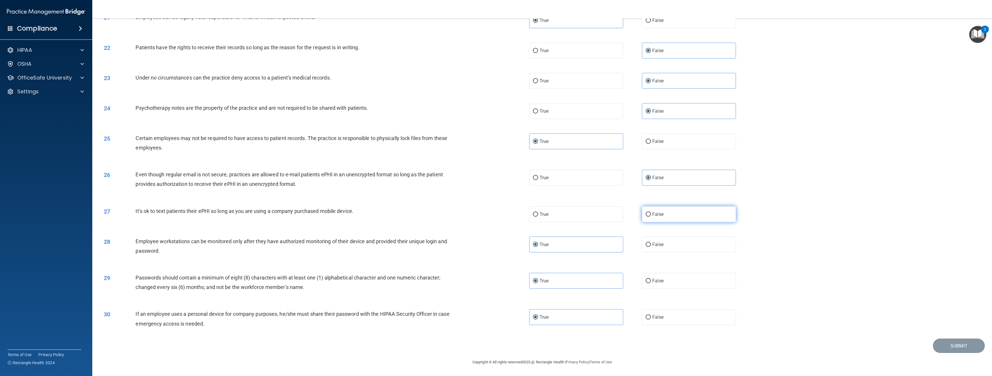
click at [652, 213] on span "False" at bounding box center [657, 214] width 11 height 5
click at [651, 213] on input "False" at bounding box center [648, 215] width 5 height 4
radio input "true"
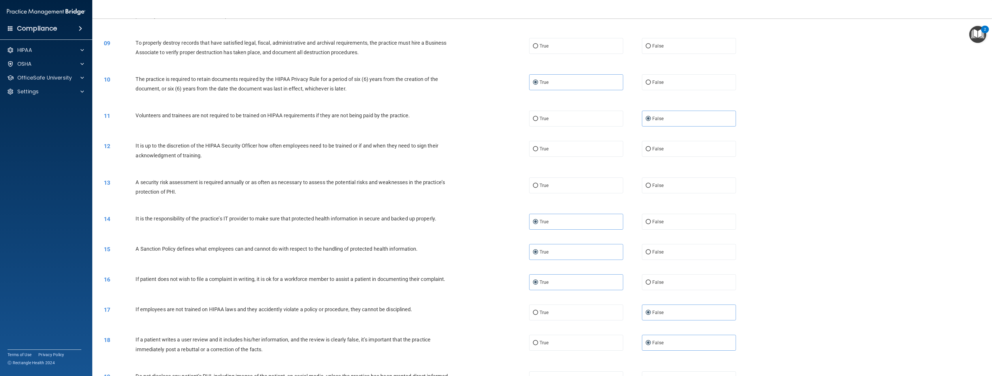
scroll to position [252, 0]
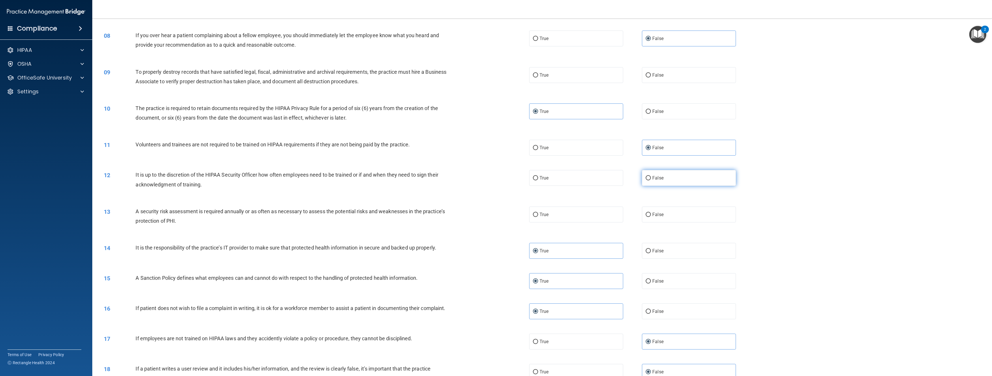
click at [649, 177] on label "False" at bounding box center [689, 178] width 94 height 16
click at [649, 177] on input "False" at bounding box center [648, 178] width 5 height 4
radio input "true"
click at [575, 209] on label "True" at bounding box center [576, 215] width 94 height 16
click at [538, 213] on input "True" at bounding box center [535, 215] width 5 height 4
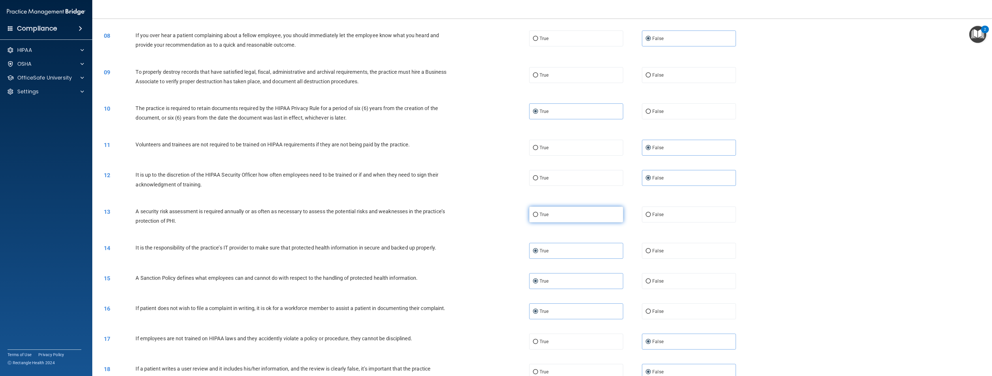
radio input "true"
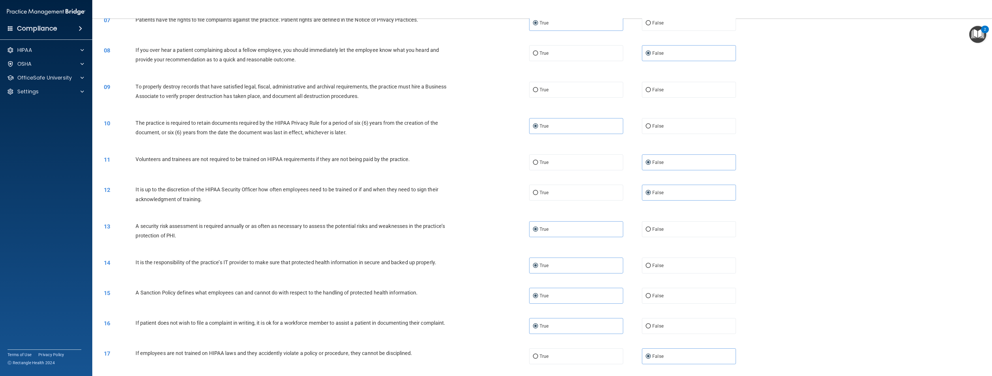
scroll to position [223, 0]
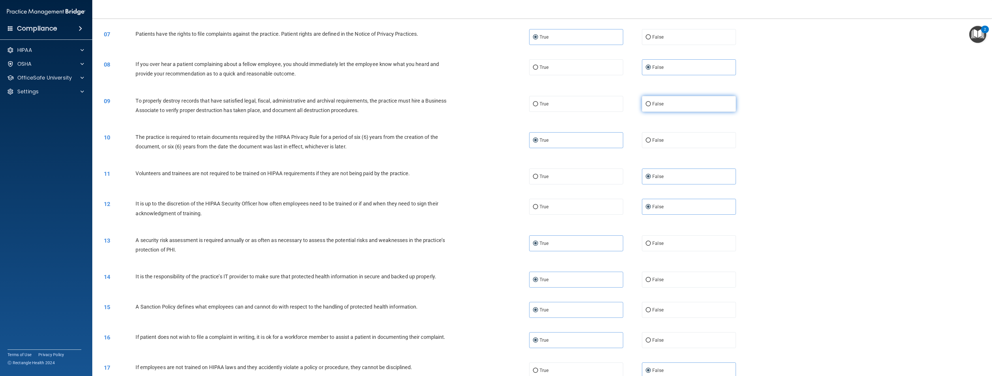
click at [654, 109] on label "False" at bounding box center [689, 104] width 94 height 16
click at [651, 106] on input "False" at bounding box center [648, 104] width 5 height 4
radio input "true"
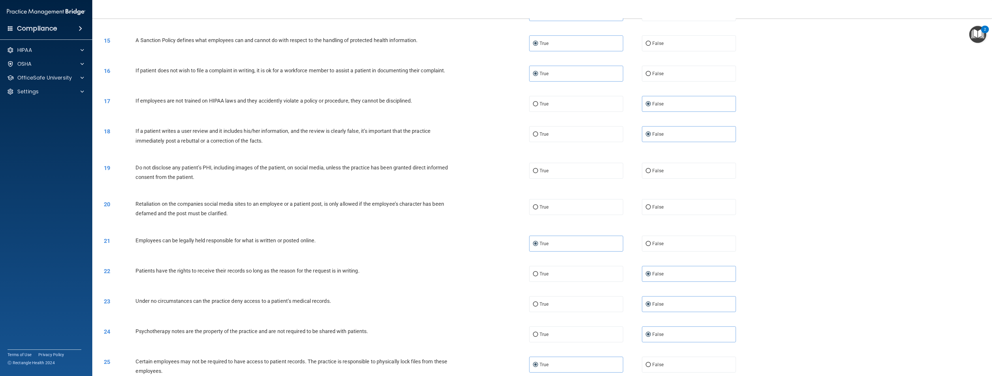
scroll to position [490, 0]
click at [568, 177] on label "True" at bounding box center [576, 170] width 94 height 16
click at [538, 173] on input "True" at bounding box center [535, 170] width 5 height 4
radio input "true"
click at [671, 207] on label "False" at bounding box center [689, 207] width 94 height 16
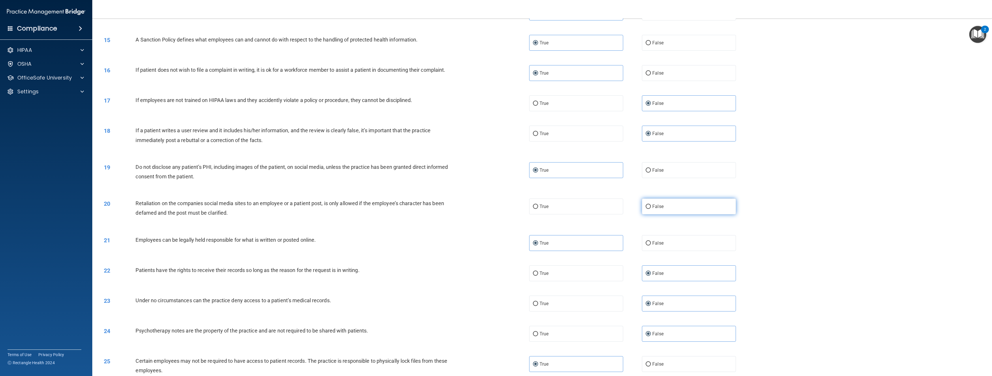
click at [651, 207] on input "False" at bounding box center [648, 207] width 5 height 4
radio input "true"
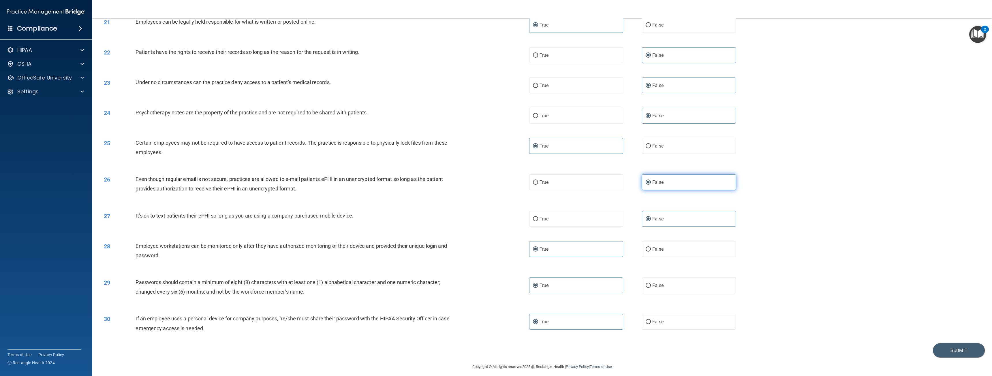
scroll to position [713, 0]
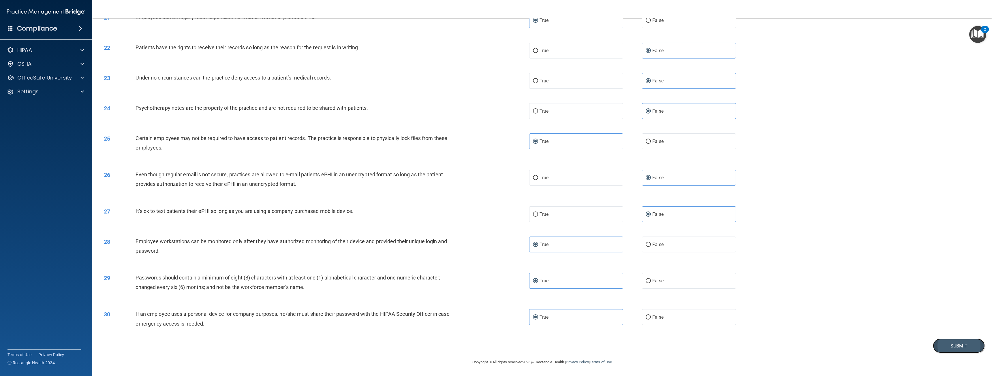
click at [944, 344] on button "Submit" at bounding box center [959, 346] width 52 height 15
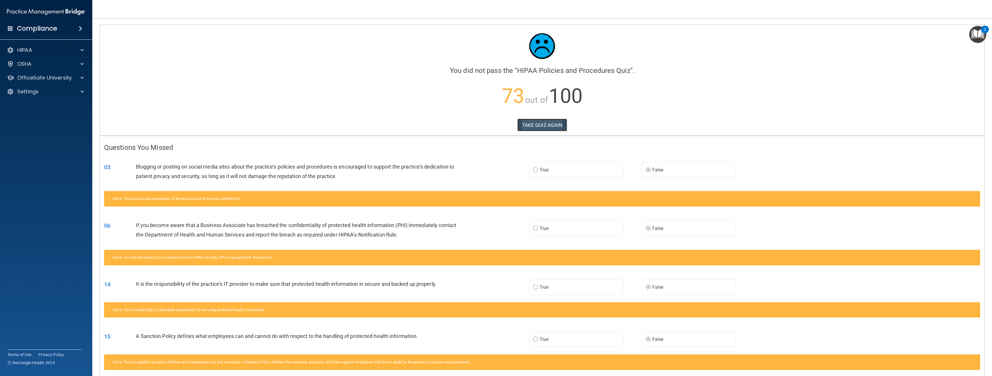
click at [540, 126] on button "TAKE QUIZ AGAIN" at bounding box center [542, 125] width 50 height 13
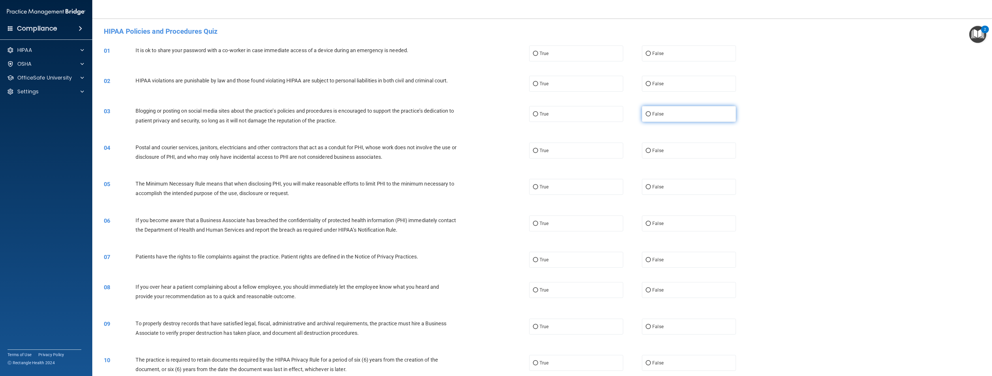
click at [646, 113] on input "False" at bounding box center [648, 114] width 5 height 4
radio input "true"
click at [652, 224] on span "False" at bounding box center [657, 223] width 11 height 5
click at [651, 224] on input "False" at bounding box center [648, 224] width 5 height 4
radio input "true"
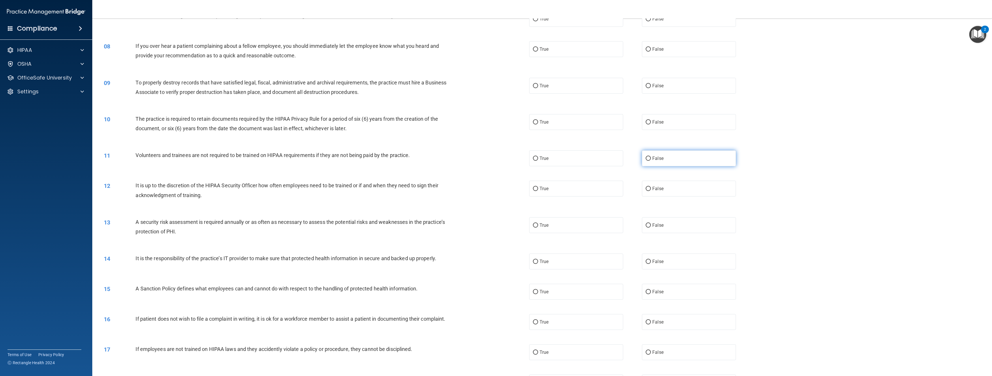
scroll to position [260, 0]
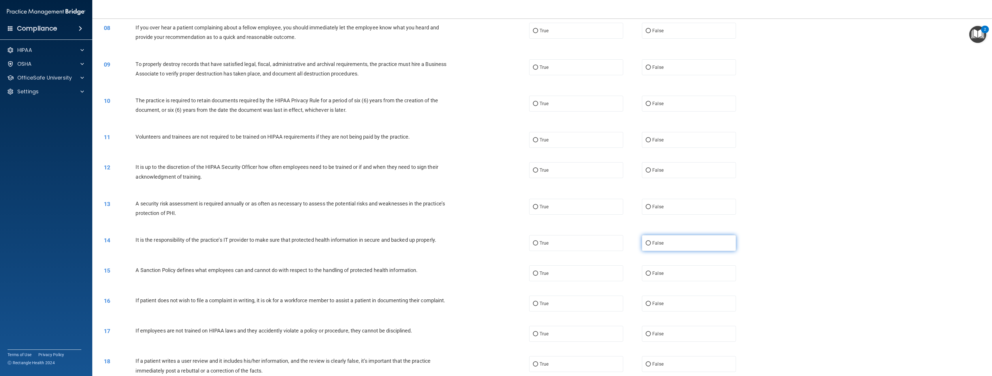
click at [648, 245] on input "False" at bounding box center [648, 243] width 5 height 4
radio input "true"
click at [656, 274] on span "False" at bounding box center [657, 273] width 11 height 5
click at [651, 274] on input "False" at bounding box center [648, 274] width 5 height 4
radio input "true"
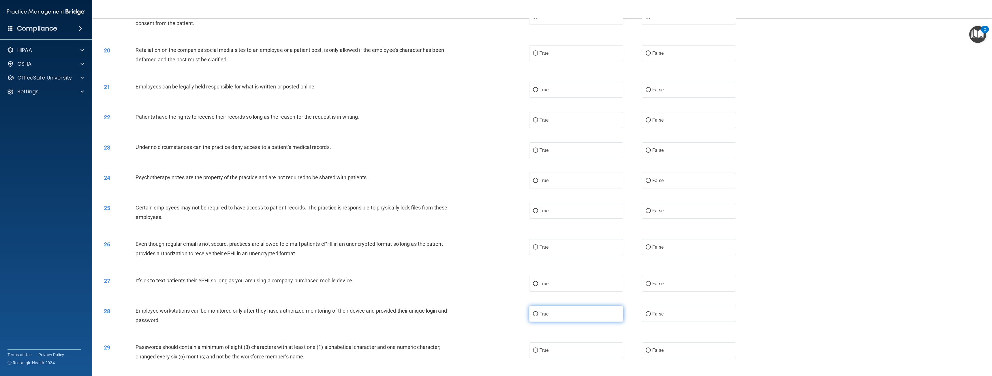
scroll to position [663, 0]
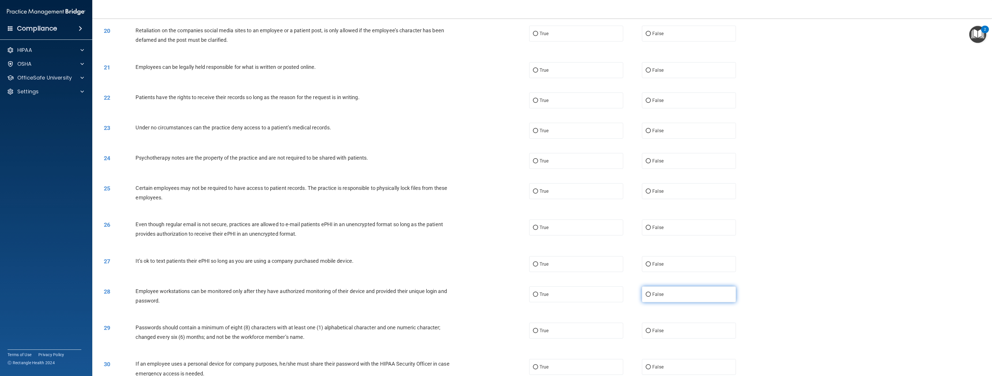
click at [652, 293] on span "False" at bounding box center [657, 294] width 11 height 5
click at [651, 293] on input "False" at bounding box center [648, 295] width 5 height 4
radio input "true"
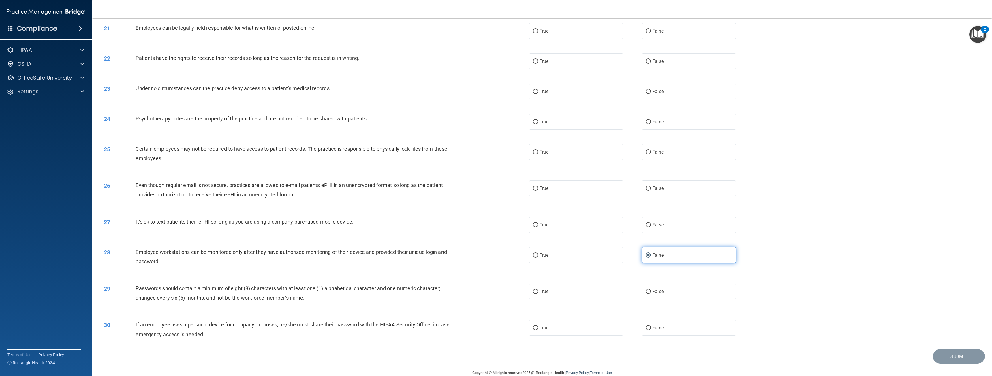
scroll to position [713, 0]
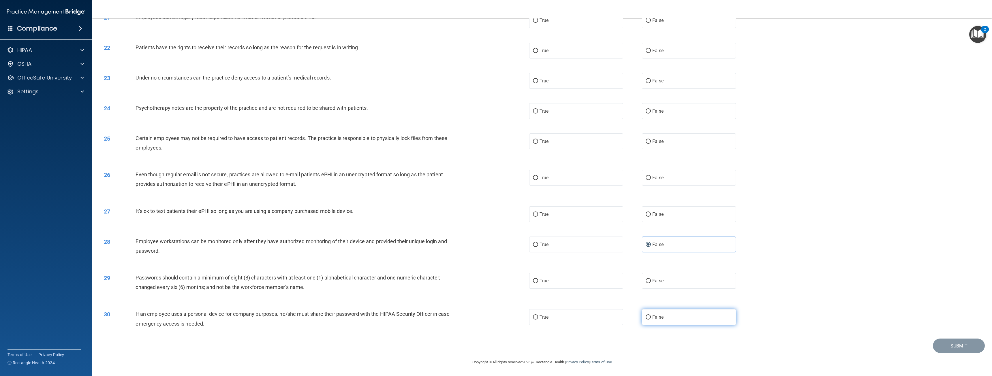
click at [668, 319] on label "False" at bounding box center [689, 317] width 94 height 16
click at [651, 319] on input "False" at bounding box center [648, 318] width 5 height 4
radio input "true"
click at [545, 283] on span "True" at bounding box center [544, 280] width 9 height 5
click at [538, 283] on input "True" at bounding box center [535, 281] width 5 height 4
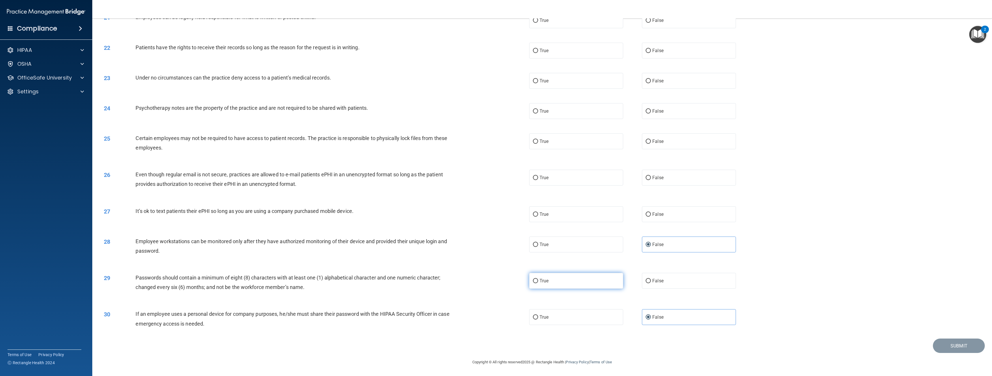
radio input "true"
click at [655, 217] on span "False" at bounding box center [657, 214] width 11 height 5
click at [651, 217] on input "False" at bounding box center [648, 215] width 5 height 4
radio input "true"
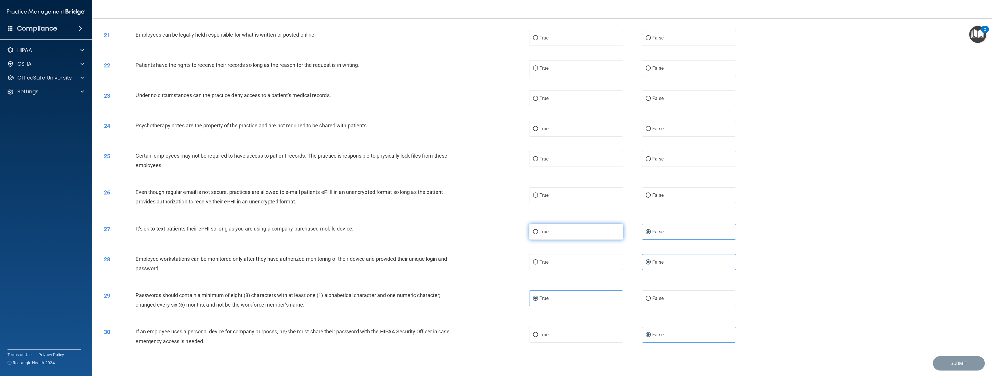
scroll to position [684, 0]
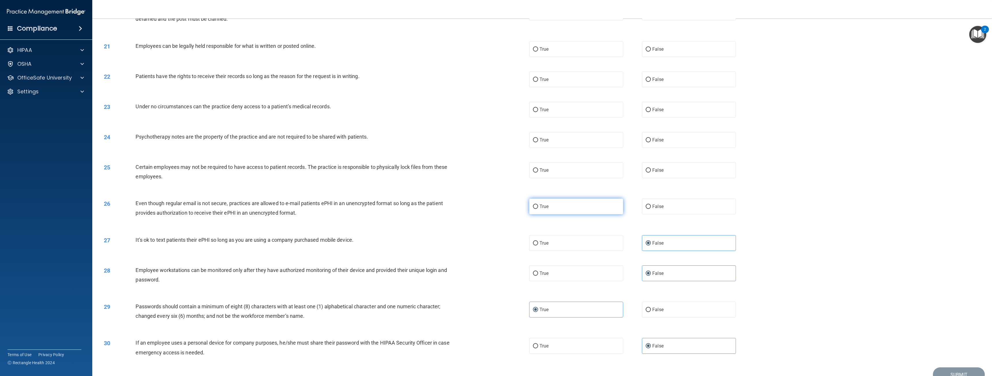
click at [558, 204] on label "True" at bounding box center [576, 207] width 94 height 16
click at [538, 205] on input "True" at bounding box center [535, 207] width 5 height 4
radio input "true"
click at [546, 141] on span "True" at bounding box center [544, 139] width 9 height 5
click at [538, 141] on input "True" at bounding box center [535, 140] width 5 height 4
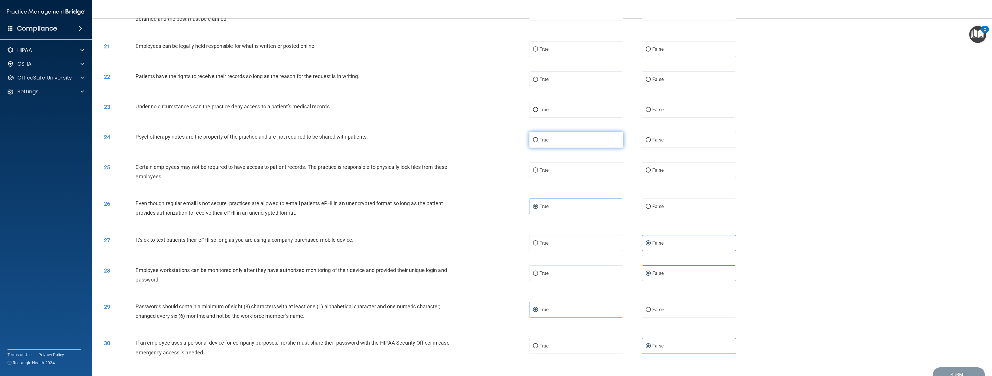
radio input "true"
click at [549, 169] on label "True" at bounding box center [576, 170] width 94 height 16
click at [538, 169] on input "True" at bounding box center [535, 170] width 5 height 4
radio input "true"
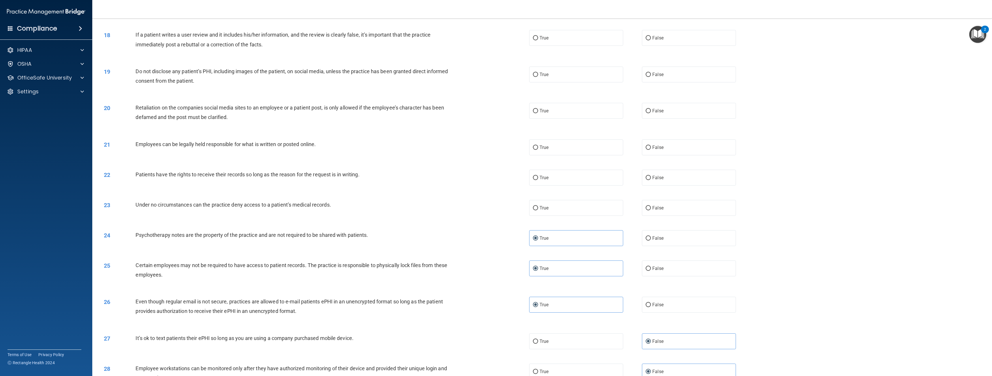
scroll to position [598, 0]
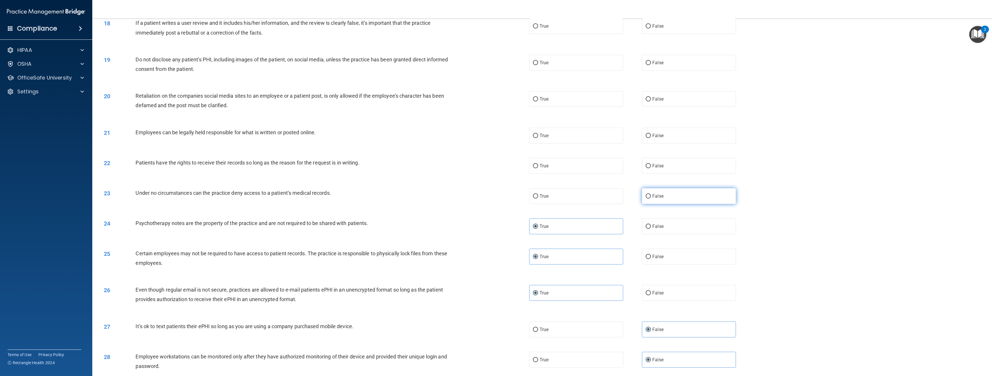
click at [666, 189] on label "False" at bounding box center [689, 196] width 94 height 16
click at [651, 194] on input "False" at bounding box center [648, 196] width 5 height 4
radio input "true"
click at [562, 167] on label "True" at bounding box center [576, 166] width 94 height 16
click at [538, 167] on input "True" at bounding box center [535, 166] width 5 height 4
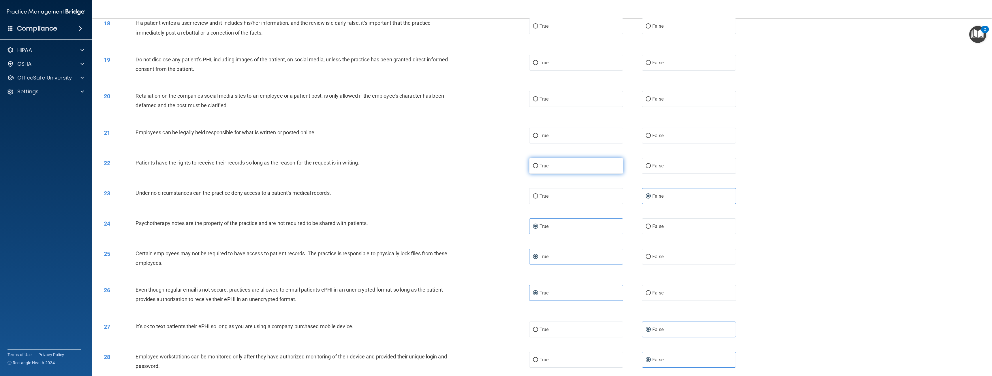
radio input "true"
click at [547, 135] on span "True" at bounding box center [544, 135] width 9 height 5
click at [538, 135] on input "True" at bounding box center [535, 136] width 5 height 4
radio input "true"
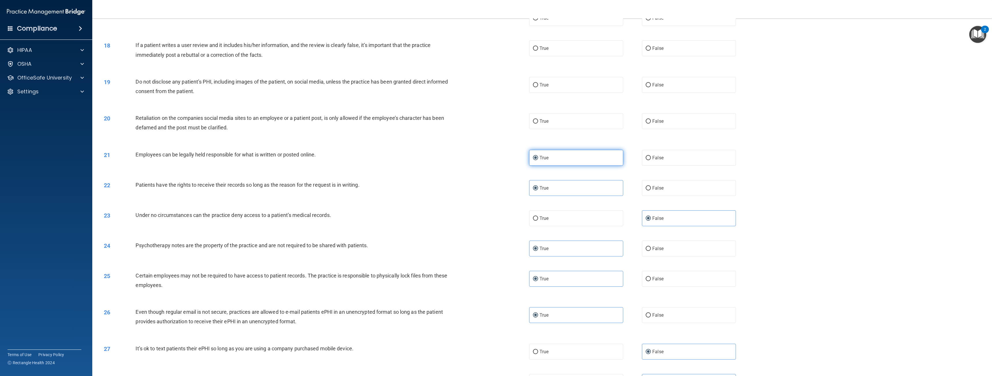
scroll to position [569, 0]
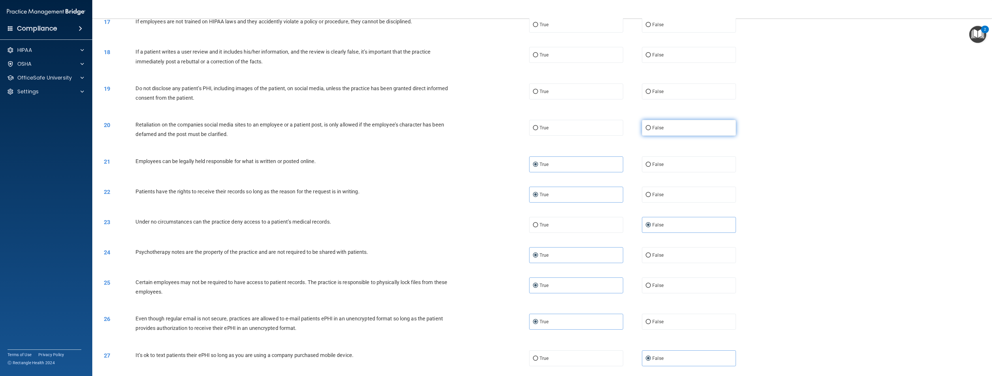
click at [656, 126] on span "False" at bounding box center [657, 127] width 11 height 5
click at [651, 126] on input "False" at bounding box center [648, 128] width 5 height 4
radio input "true"
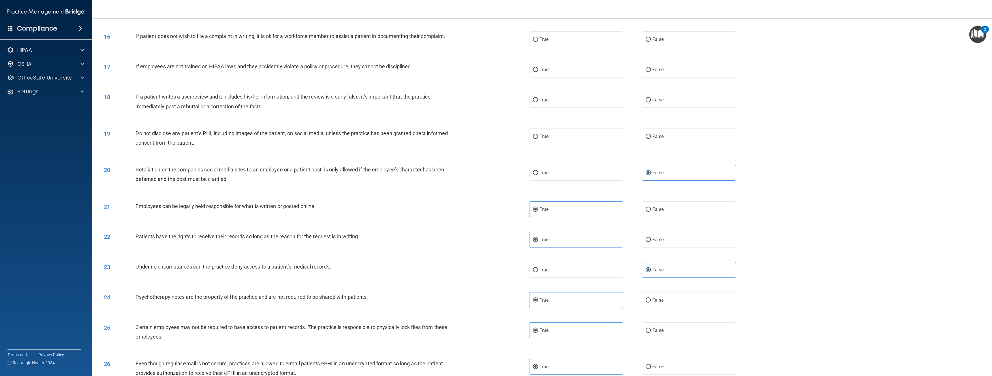
scroll to position [511, 0]
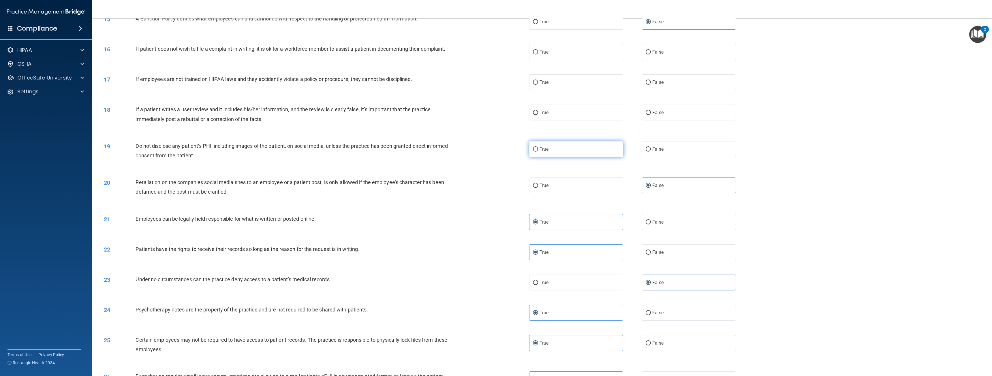
click at [550, 148] on label "True" at bounding box center [576, 149] width 94 height 16
click at [538, 148] on input "True" at bounding box center [535, 149] width 5 height 4
radio input "true"
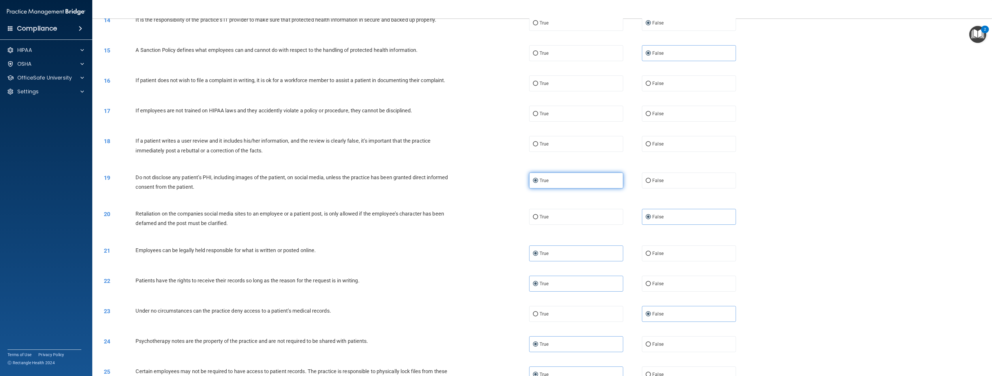
scroll to position [454, 0]
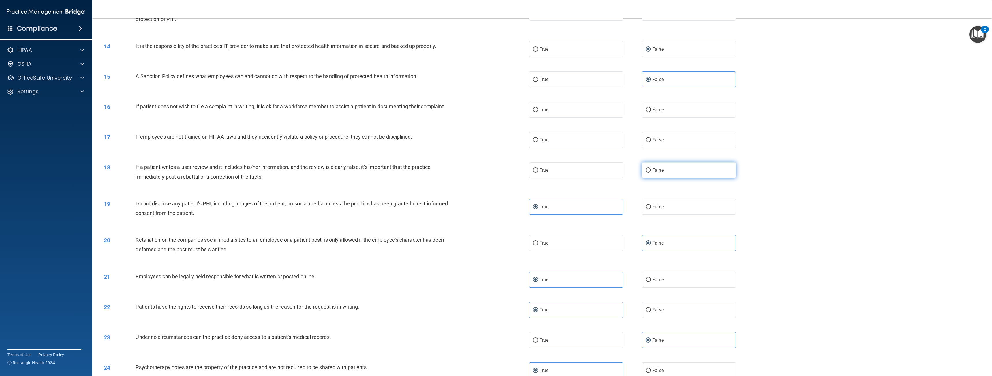
click at [646, 170] on input "False" at bounding box center [648, 170] width 5 height 4
radio input "true"
click at [596, 172] on label "True" at bounding box center [576, 170] width 94 height 16
click at [538, 172] on input "True" at bounding box center [535, 170] width 5 height 4
radio input "true"
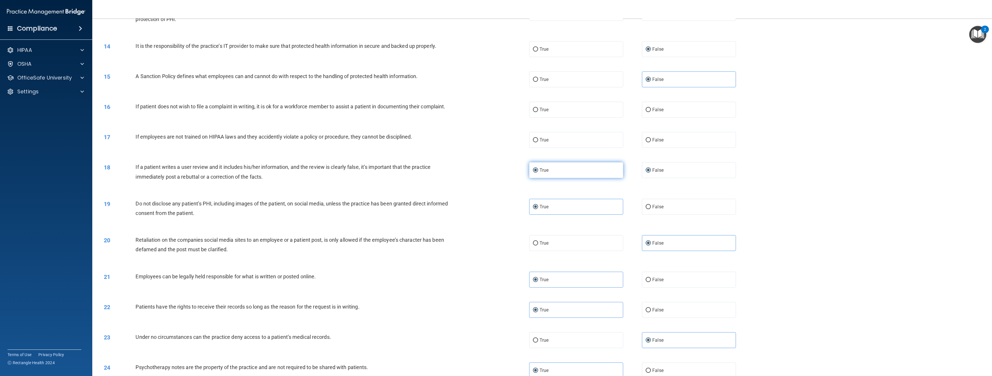
radio input "false"
click at [671, 136] on label "False" at bounding box center [689, 140] width 94 height 16
click at [651, 138] on input "False" at bounding box center [648, 140] width 5 height 4
radio input "true"
click at [595, 112] on label "True" at bounding box center [576, 110] width 94 height 16
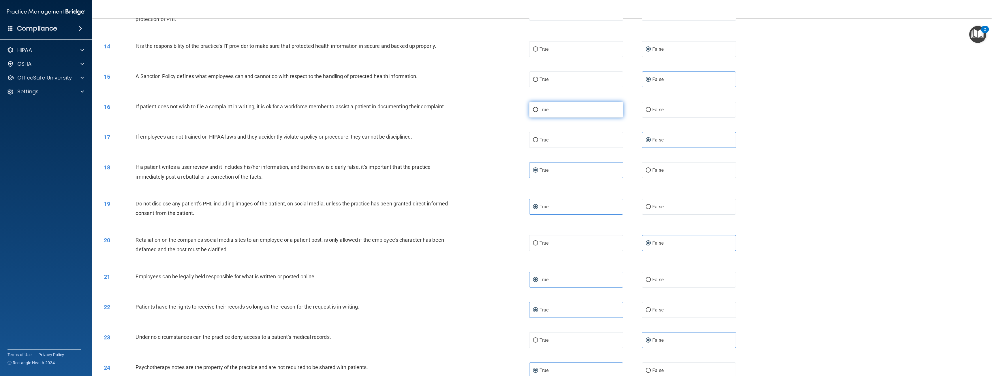
click at [538, 112] on input "True" at bounding box center [535, 110] width 5 height 4
radio input "true"
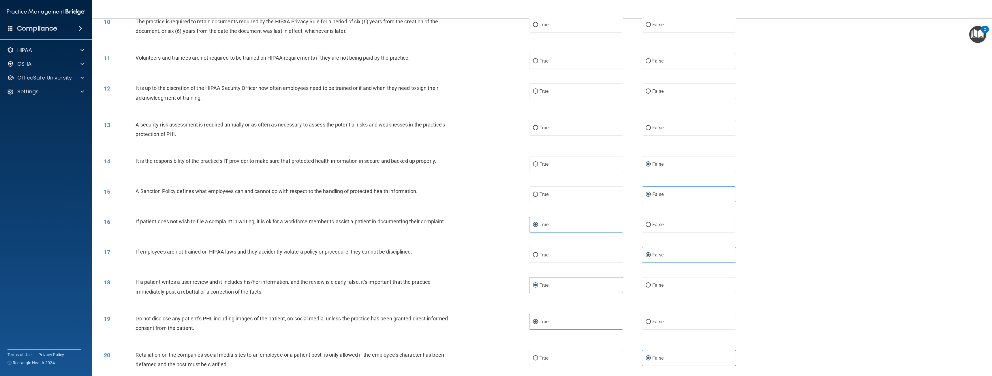
scroll to position [338, 0]
click at [558, 133] on label "True" at bounding box center [576, 128] width 94 height 16
click at [538, 131] on input "True" at bounding box center [535, 128] width 5 height 4
radio input "true"
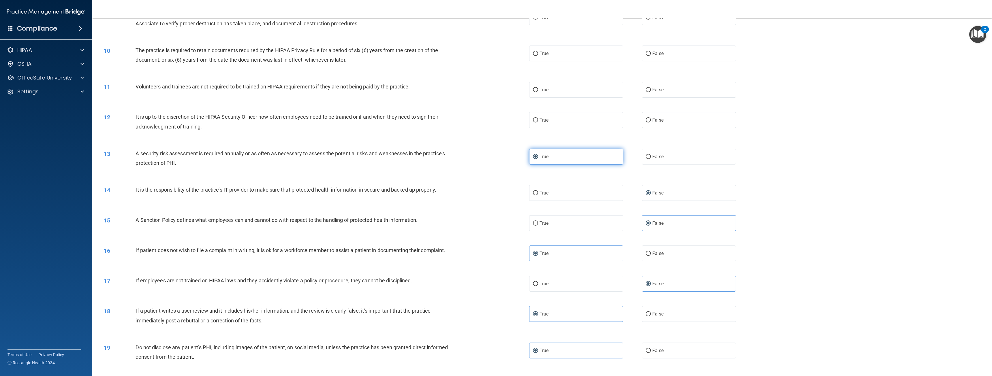
scroll to position [309, 0]
click at [671, 121] on label "False" at bounding box center [689, 120] width 94 height 16
click at [651, 121] on input "False" at bounding box center [648, 121] width 5 height 4
radio input "true"
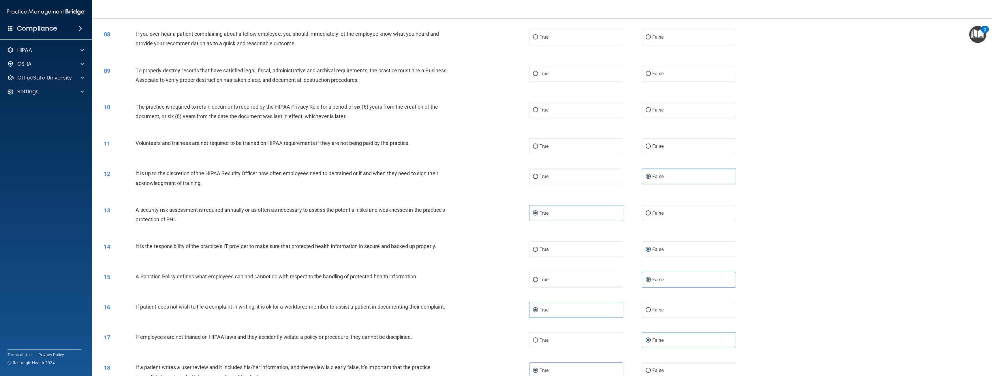
scroll to position [252, 0]
click at [653, 148] on span "False" at bounding box center [657, 147] width 11 height 5
click at [651, 148] on input "False" at bounding box center [648, 148] width 5 height 4
radio input "true"
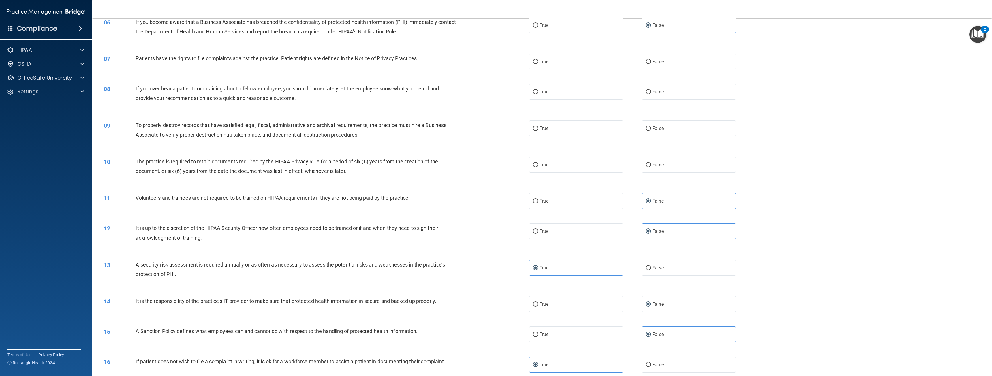
scroll to position [194, 0]
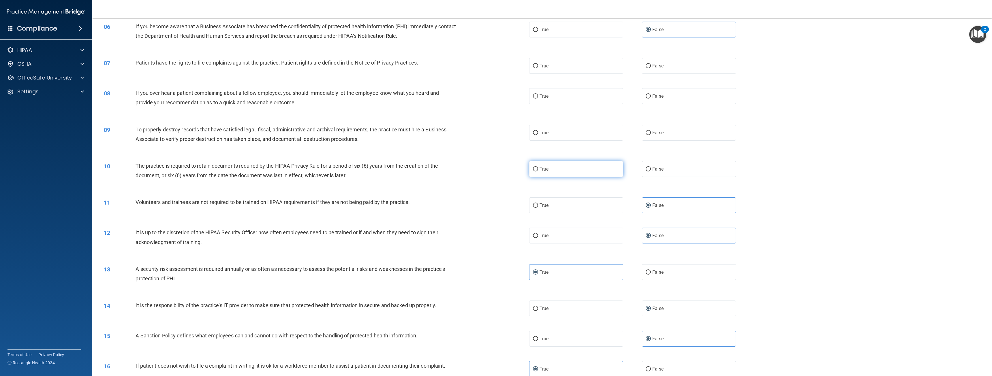
click at [536, 169] on label "True" at bounding box center [576, 169] width 94 height 16
click at [536, 169] on input "True" at bounding box center [535, 169] width 5 height 4
radio input "true"
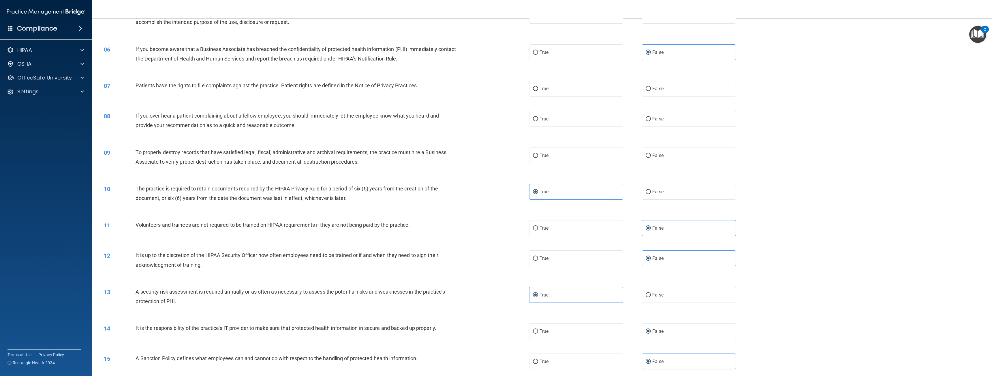
scroll to position [165, 0]
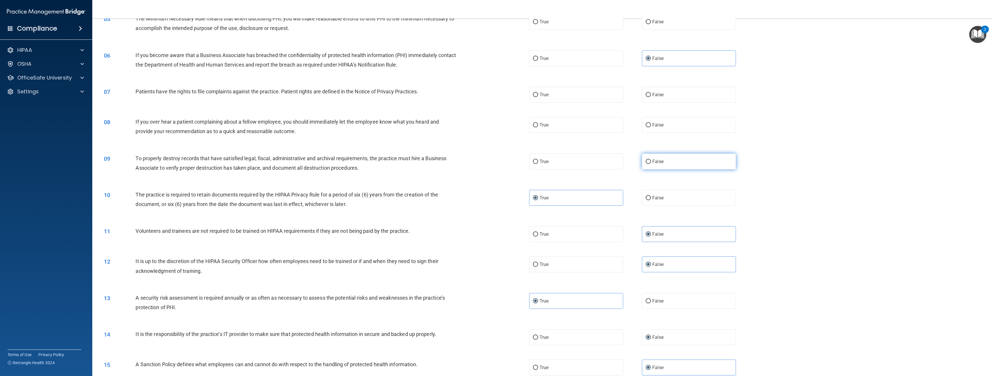
click at [663, 159] on label "False" at bounding box center [689, 162] width 94 height 16
click at [651, 160] on input "False" at bounding box center [648, 162] width 5 height 4
radio input "true"
click at [661, 128] on label "False" at bounding box center [689, 125] width 94 height 16
click at [651, 127] on input "False" at bounding box center [648, 125] width 5 height 4
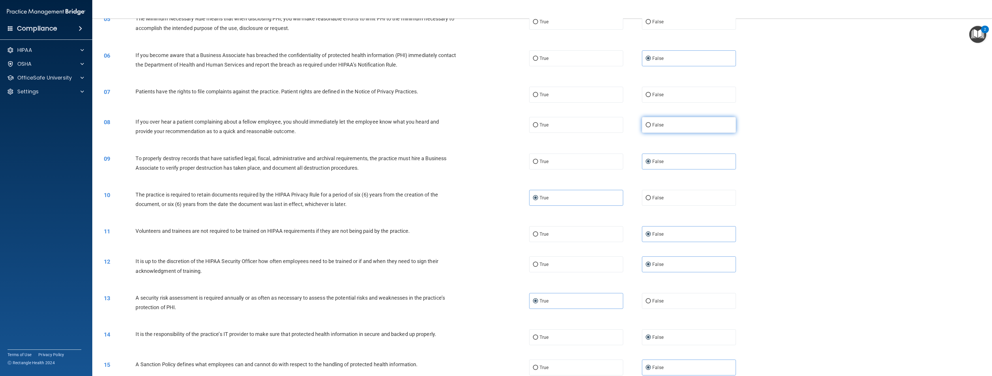
radio input "true"
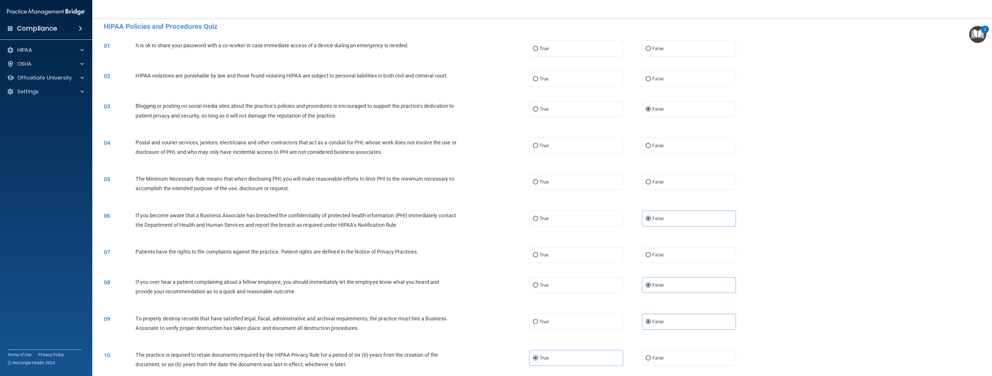
scroll to position [0, 0]
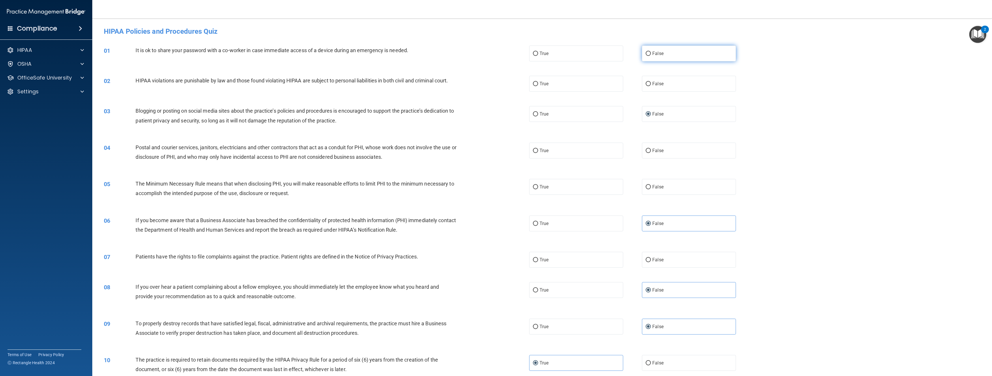
click at [671, 51] on label "False" at bounding box center [689, 54] width 94 height 16
click at [651, 52] on input "False" at bounding box center [648, 54] width 5 height 4
radio input "true"
click at [545, 85] on span "True" at bounding box center [544, 83] width 9 height 5
click at [538, 85] on input "True" at bounding box center [535, 84] width 5 height 4
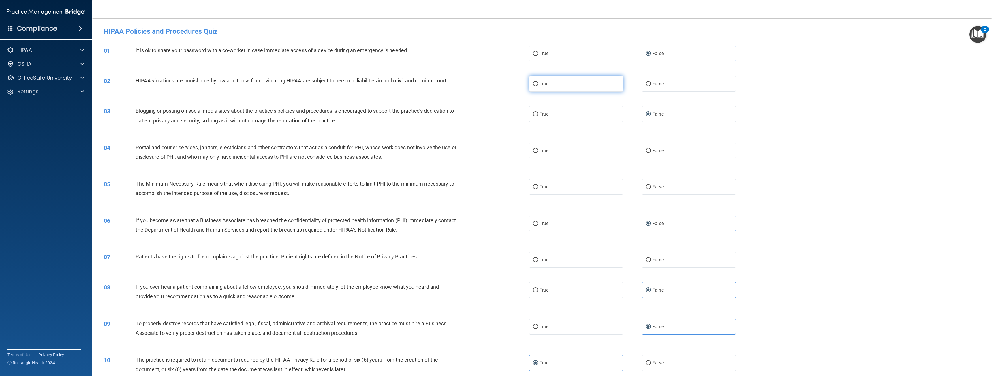
radio input "true"
click at [534, 151] on input "True" at bounding box center [535, 151] width 5 height 4
radio input "true"
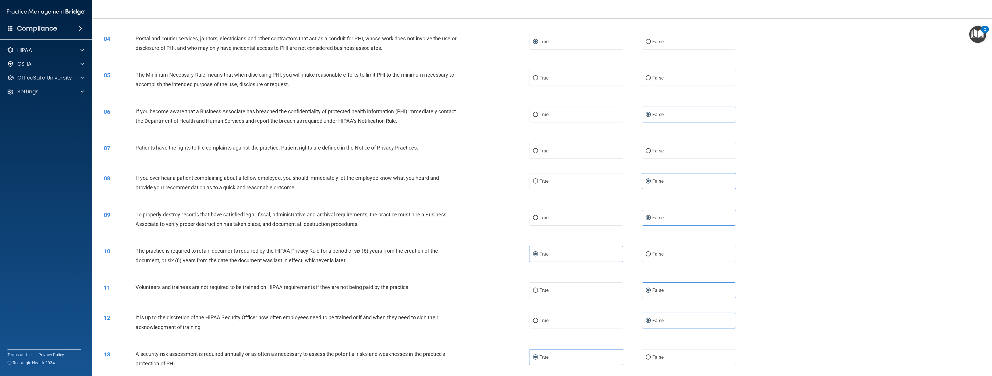
scroll to position [115, 0]
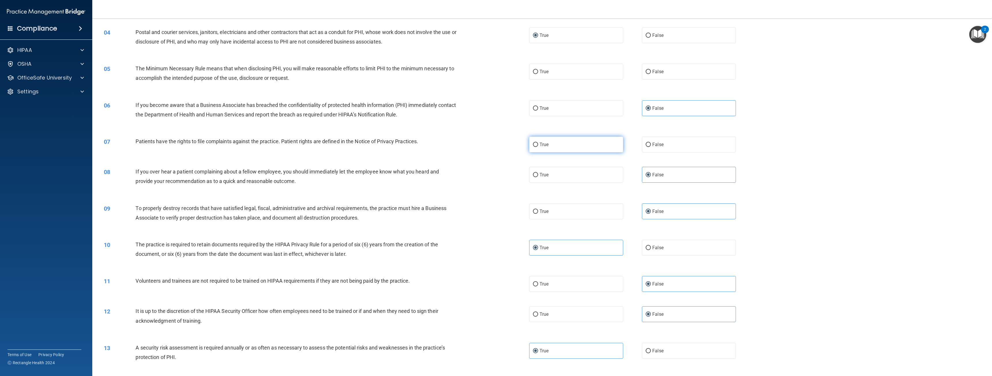
click at [587, 145] on label "True" at bounding box center [576, 145] width 94 height 16
click at [538, 145] on input "True" at bounding box center [535, 145] width 5 height 4
radio input "true"
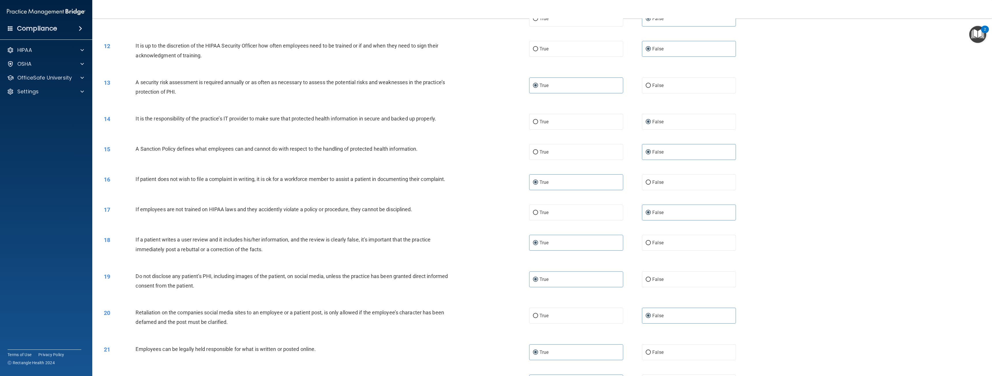
scroll to position [367, 0]
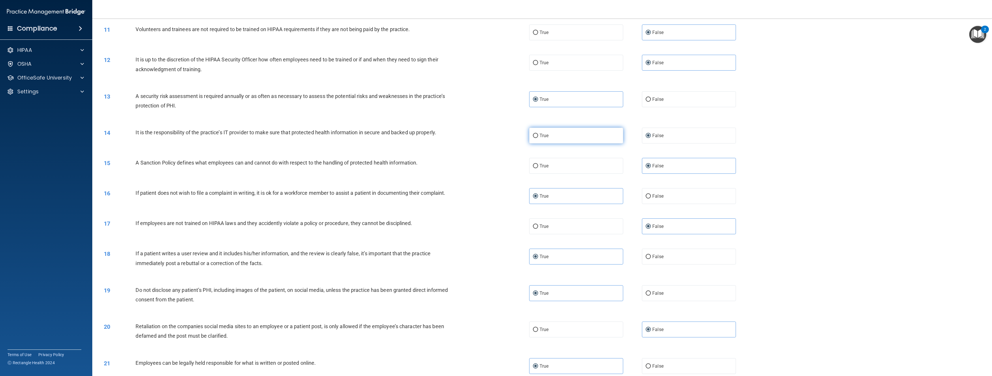
click at [554, 137] on label "True" at bounding box center [576, 136] width 94 height 16
click at [538, 137] on input "True" at bounding box center [535, 136] width 5 height 4
radio input "true"
radio input "false"
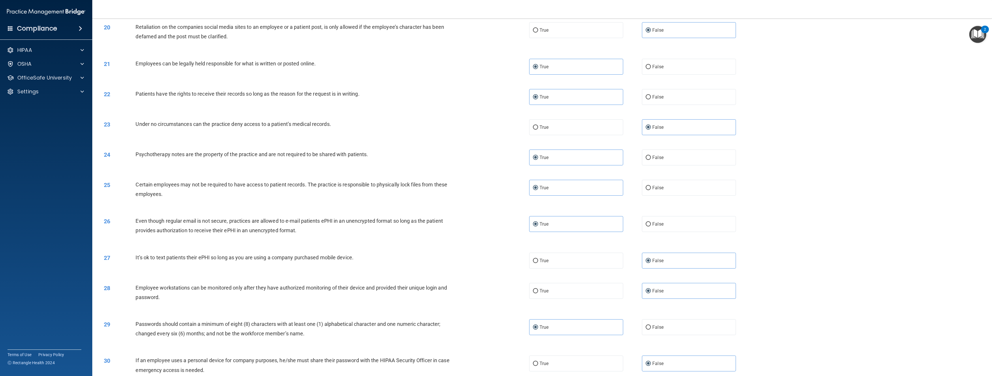
scroll to position [713, 0]
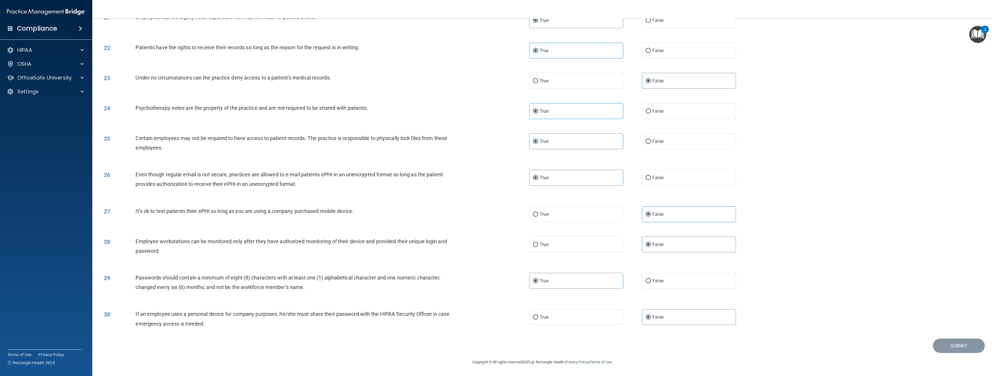
click at [969, 354] on footer "Copyright © All rights reserved 2025 @ Rectangle Health | Privacy Policy | Term…" at bounding box center [542, 361] width 877 height 17
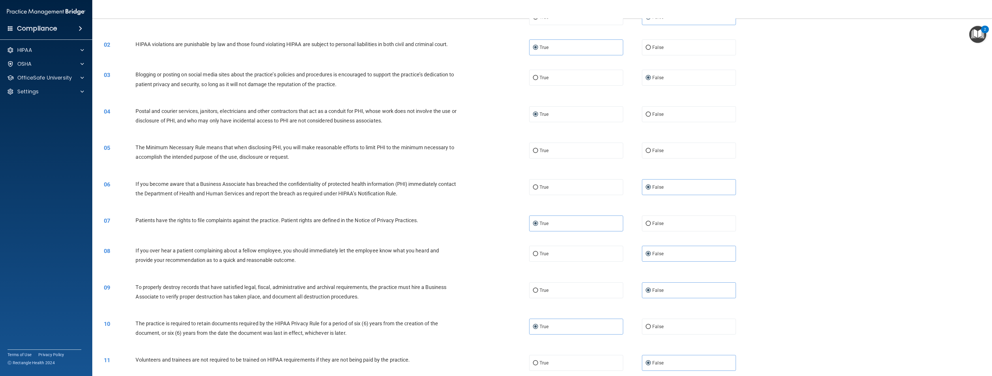
scroll to position [21, 0]
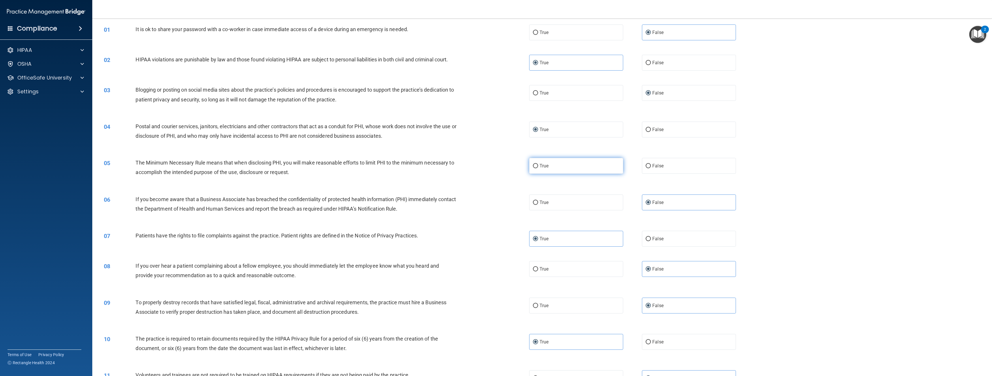
click at [549, 171] on label "True" at bounding box center [576, 166] width 94 height 16
click at [538, 168] on input "True" at bounding box center [535, 166] width 5 height 4
radio input "true"
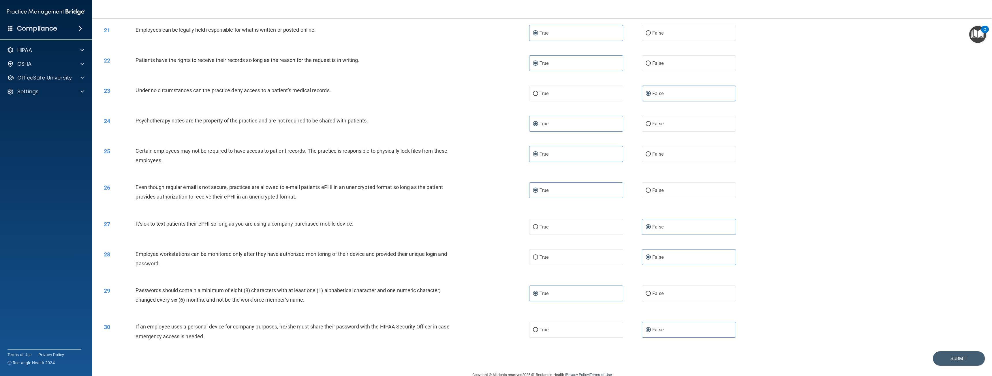
scroll to position [713, 0]
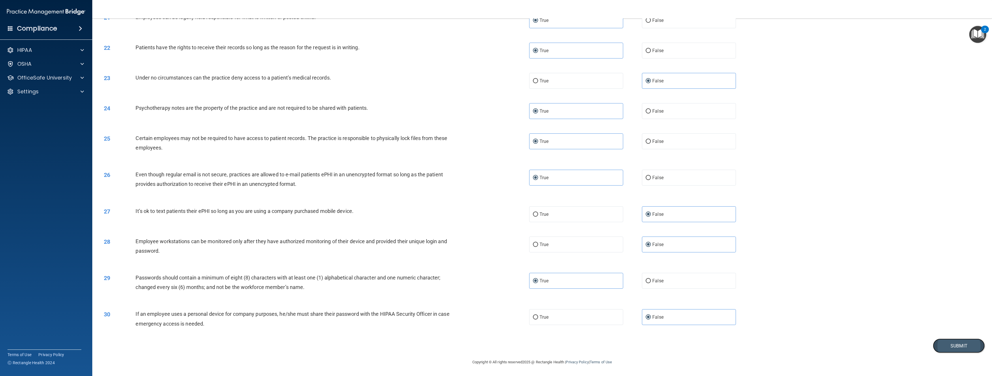
click at [969, 345] on button "Submit" at bounding box center [959, 346] width 52 height 15
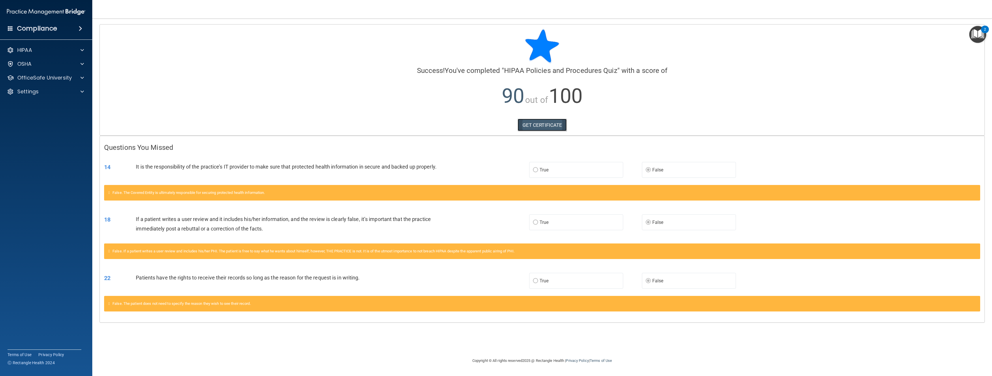
click at [558, 124] on link "GET CERTIFICATE" at bounding box center [542, 125] width 49 height 13
click at [83, 62] on span at bounding box center [81, 64] width 3 height 7
click at [82, 105] on span at bounding box center [81, 105] width 3 height 7
click at [53, 118] on div "HIPAA Training" at bounding box center [43, 120] width 79 height 6
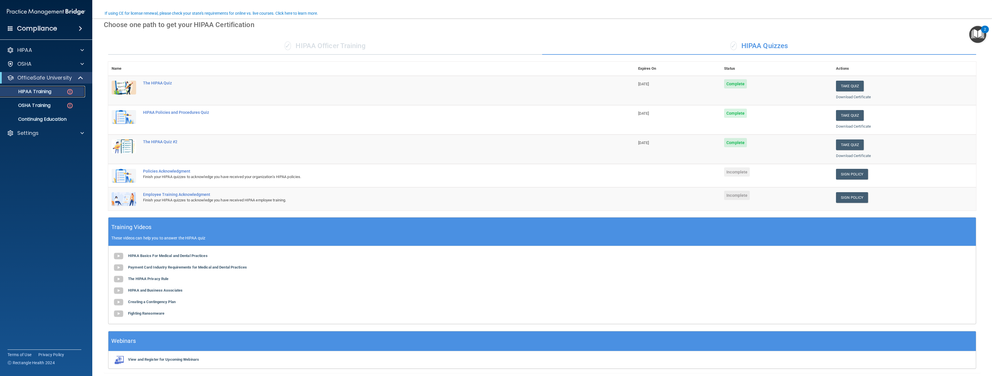
scroll to position [46, 0]
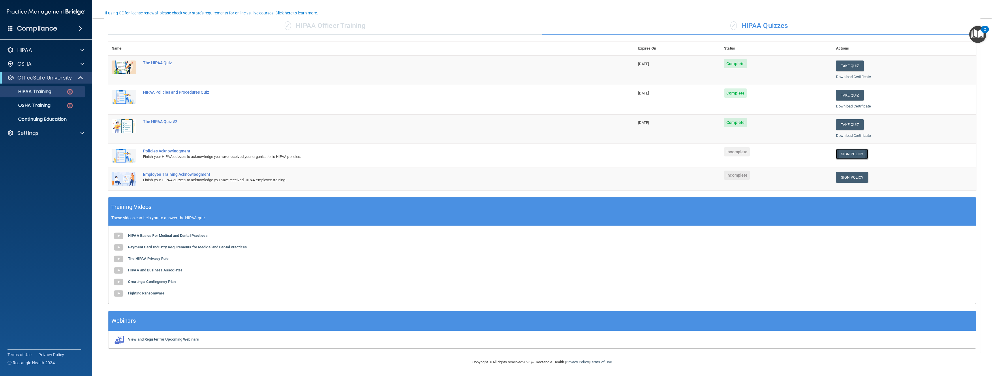
click at [845, 155] on link "Sign Policy" at bounding box center [852, 154] width 32 height 11
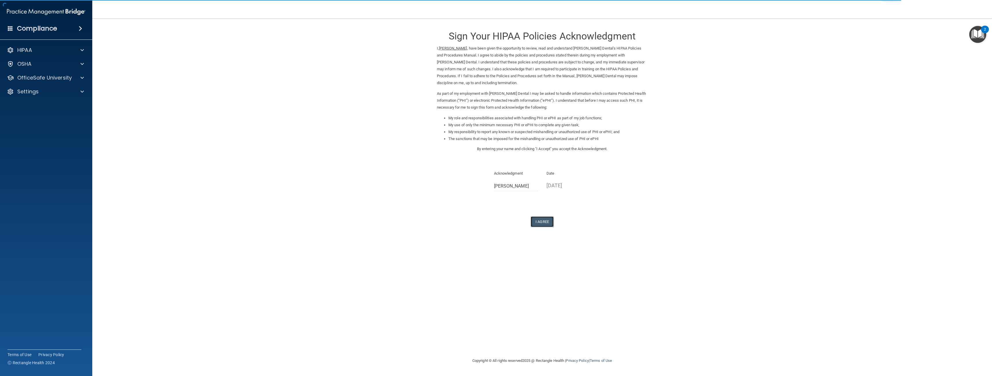
click at [549, 217] on button "I Agree" at bounding box center [542, 222] width 23 height 11
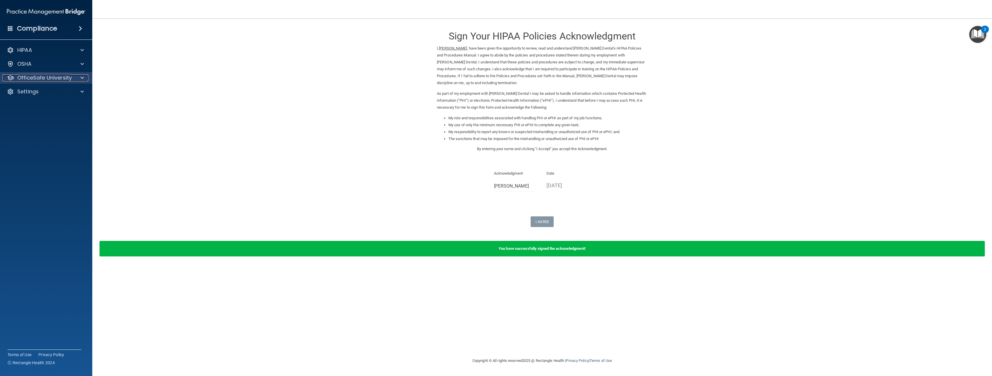
click at [44, 80] on p "OfficeSafe University" at bounding box center [44, 77] width 55 height 7
click at [44, 91] on p "HIPAA Training" at bounding box center [28, 92] width 48 height 6
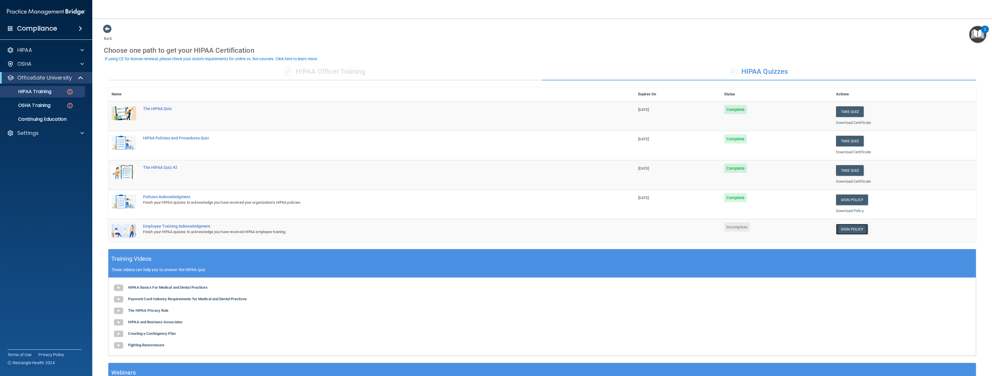
click at [839, 231] on link "Sign Policy" at bounding box center [852, 229] width 32 height 11
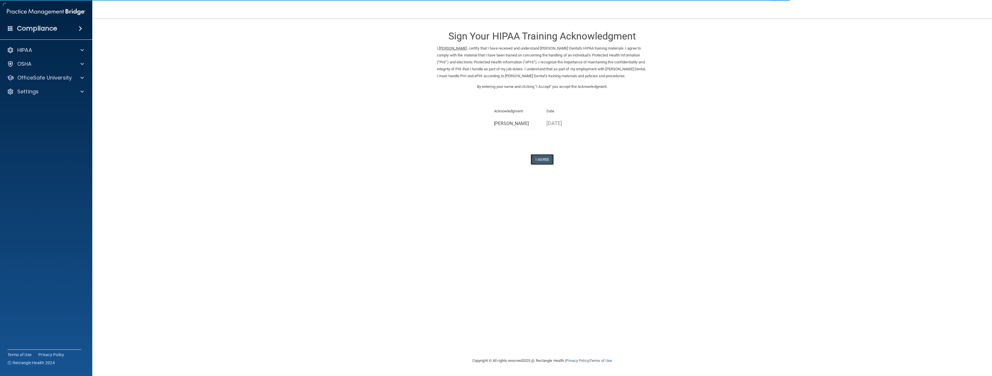
click at [546, 160] on button "I Agree" at bounding box center [542, 159] width 23 height 11
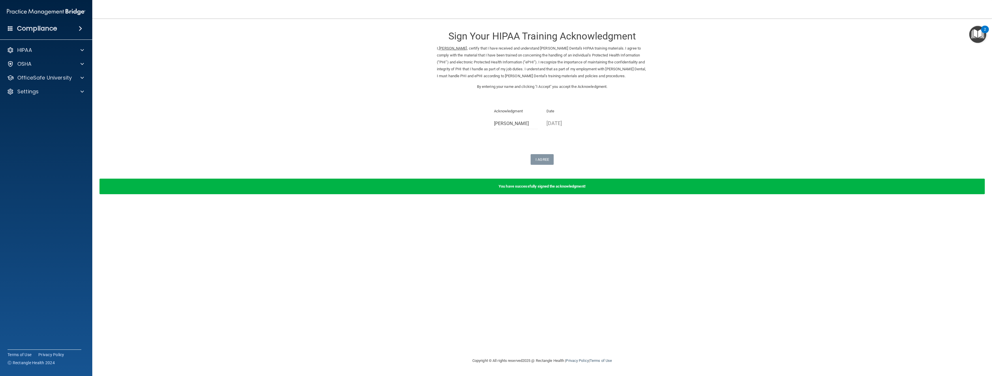
click at [575, 139] on div "Sign Your HIPAA Training Acknowledgment I, [PERSON_NAME] , certify that I have …" at bounding box center [542, 94] width 211 height 141
click at [47, 79] on p "OfficeSafe University" at bounding box center [44, 77] width 55 height 7
click at [45, 105] on p "OSHA Training" at bounding box center [27, 106] width 47 height 6
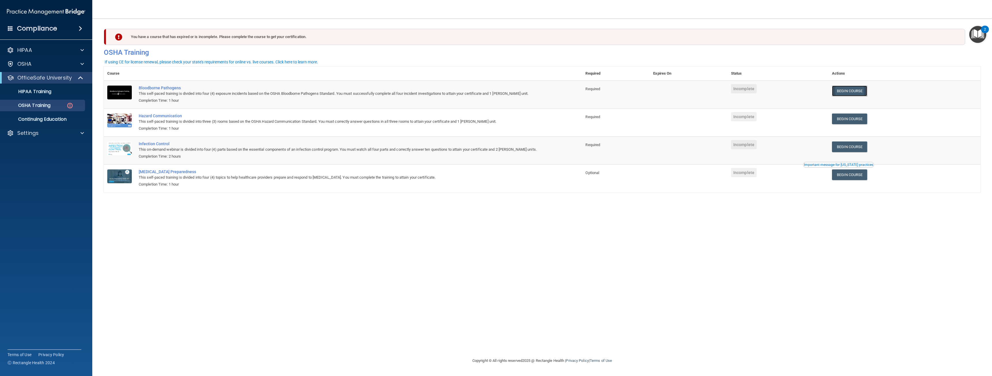
click at [855, 95] on link "Begin Course" at bounding box center [849, 91] width 35 height 11
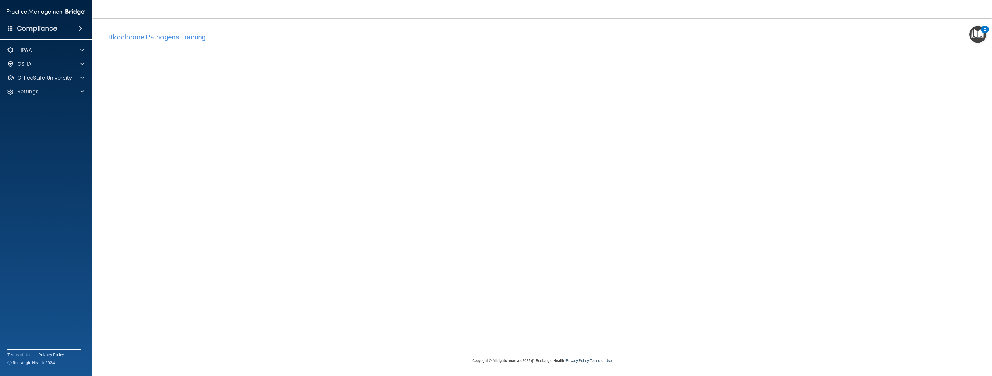
click at [725, 284] on div "Bloodborne Pathogens Training This course doesn’t expire until . Are you sure y…" at bounding box center [542, 194] width 877 height 328
click at [80, 78] on span at bounding box center [81, 77] width 3 height 7
click at [627, 239] on div "Bloodborne Pathogens Training This course doesn’t expire until . Are you sure y…" at bounding box center [542, 194] width 877 height 328
